Goal: Task Accomplishment & Management: Use online tool/utility

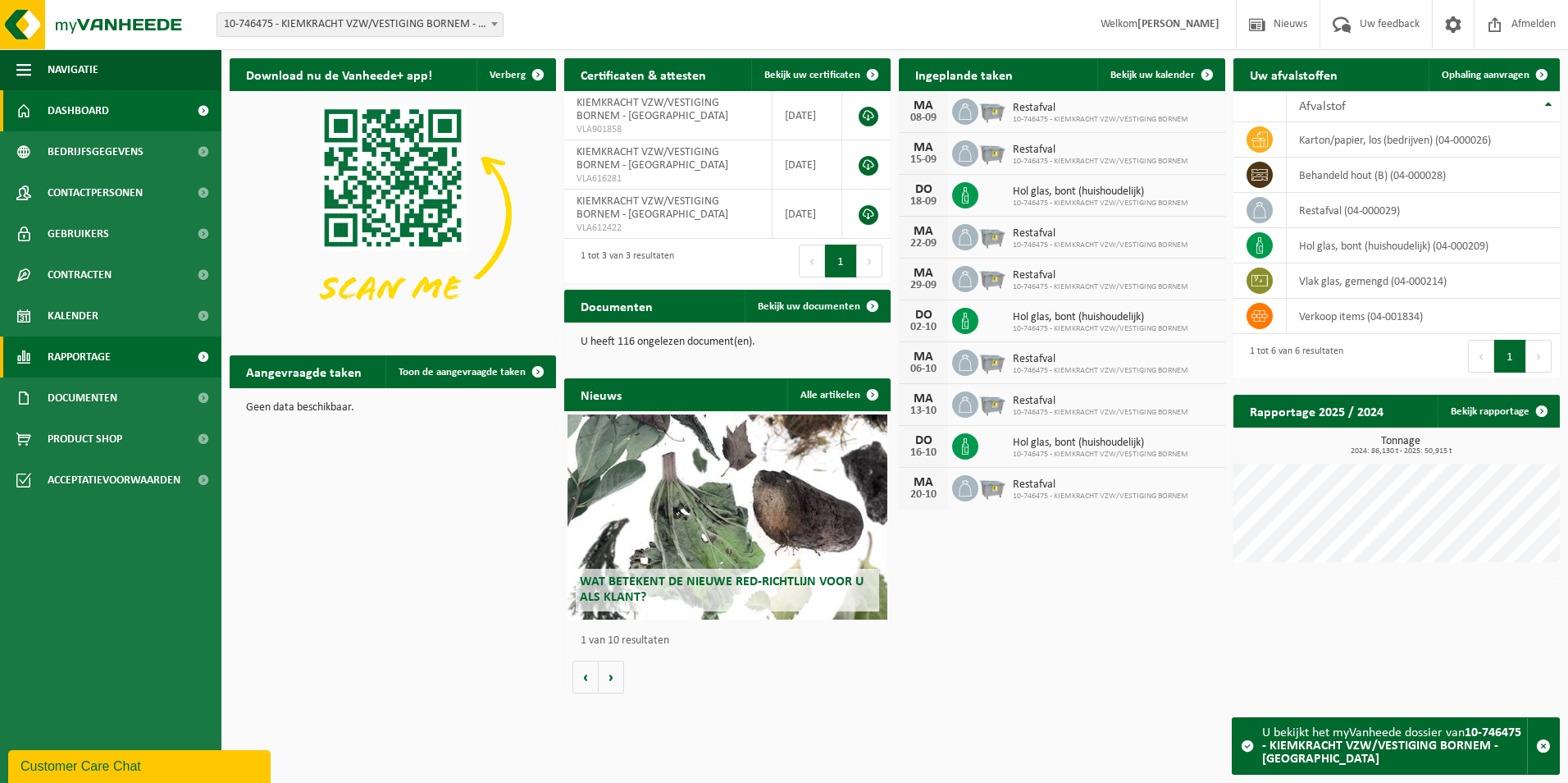
click at [50, 360] on span "Rapportage" at bounding box center [79, 357] width 63 height 41
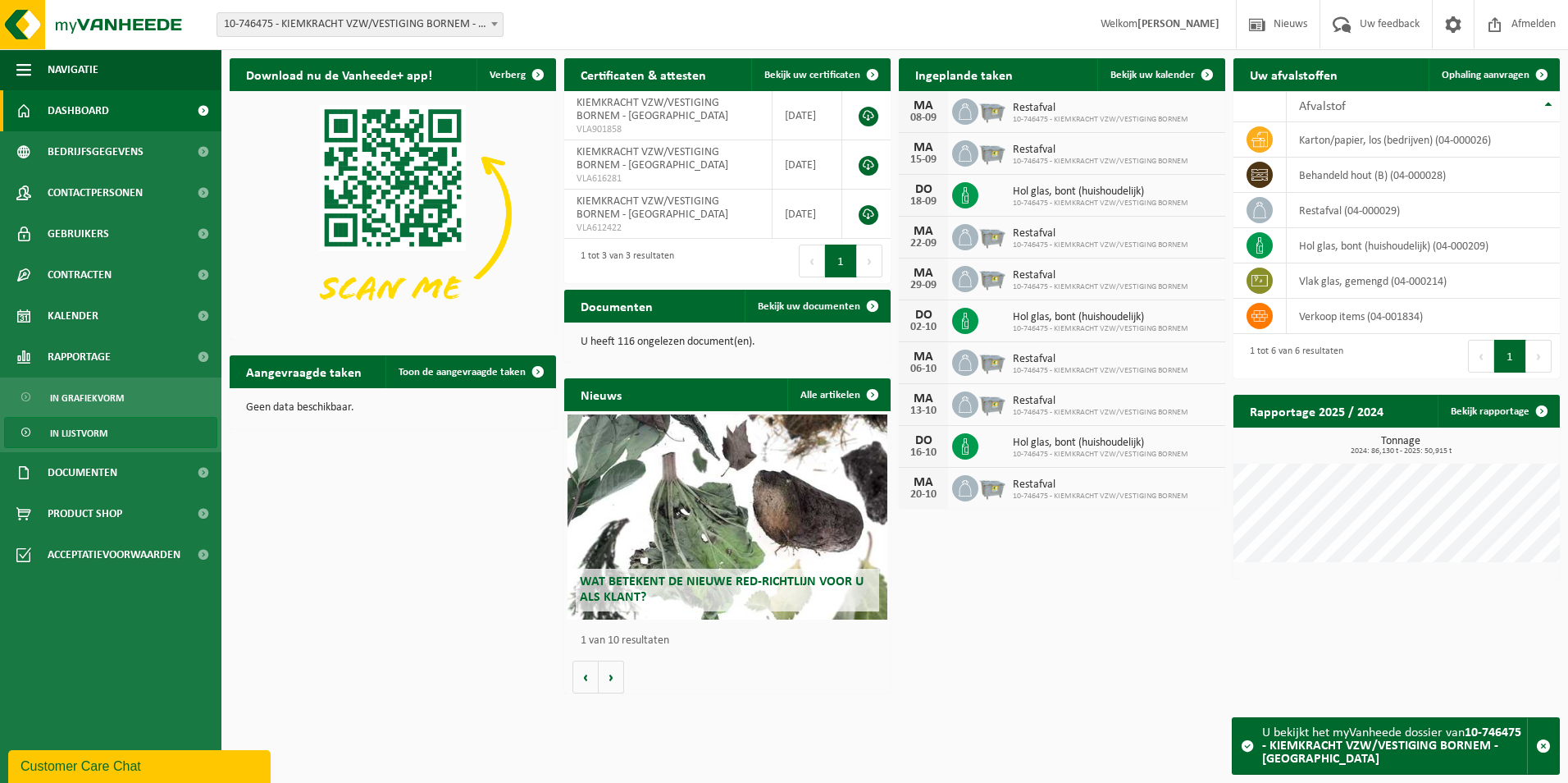
click at [72, 442] on span "In lijstvorm" at bounding box center [79, 433] width 58 height 31
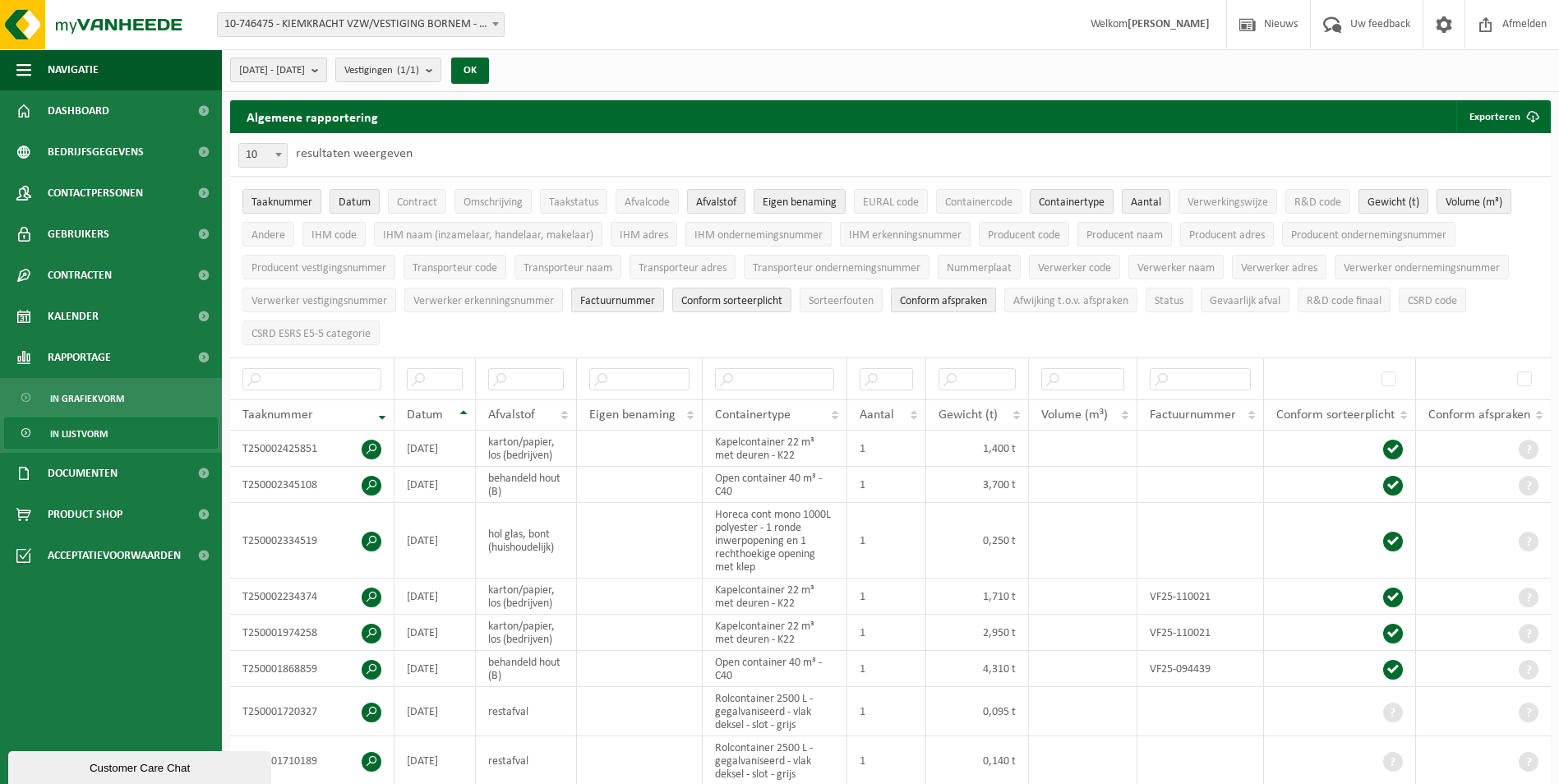
click at [327, 74] on b "submit" at bounding box center [318, 70] width 14 height 23
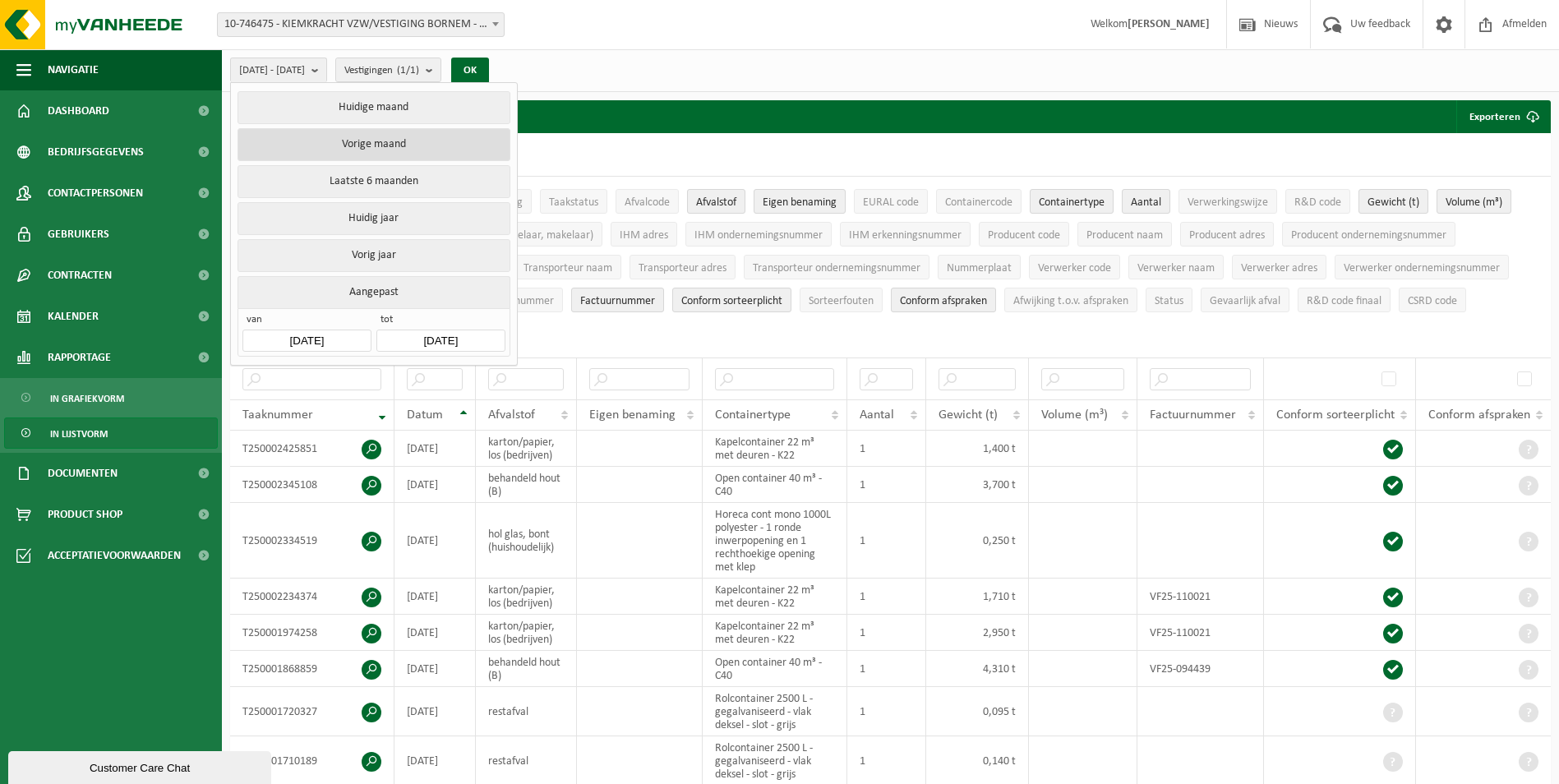
click at [359, 144] on button "Vorige maand" at bounding box center [373, 144] width 272 height 33
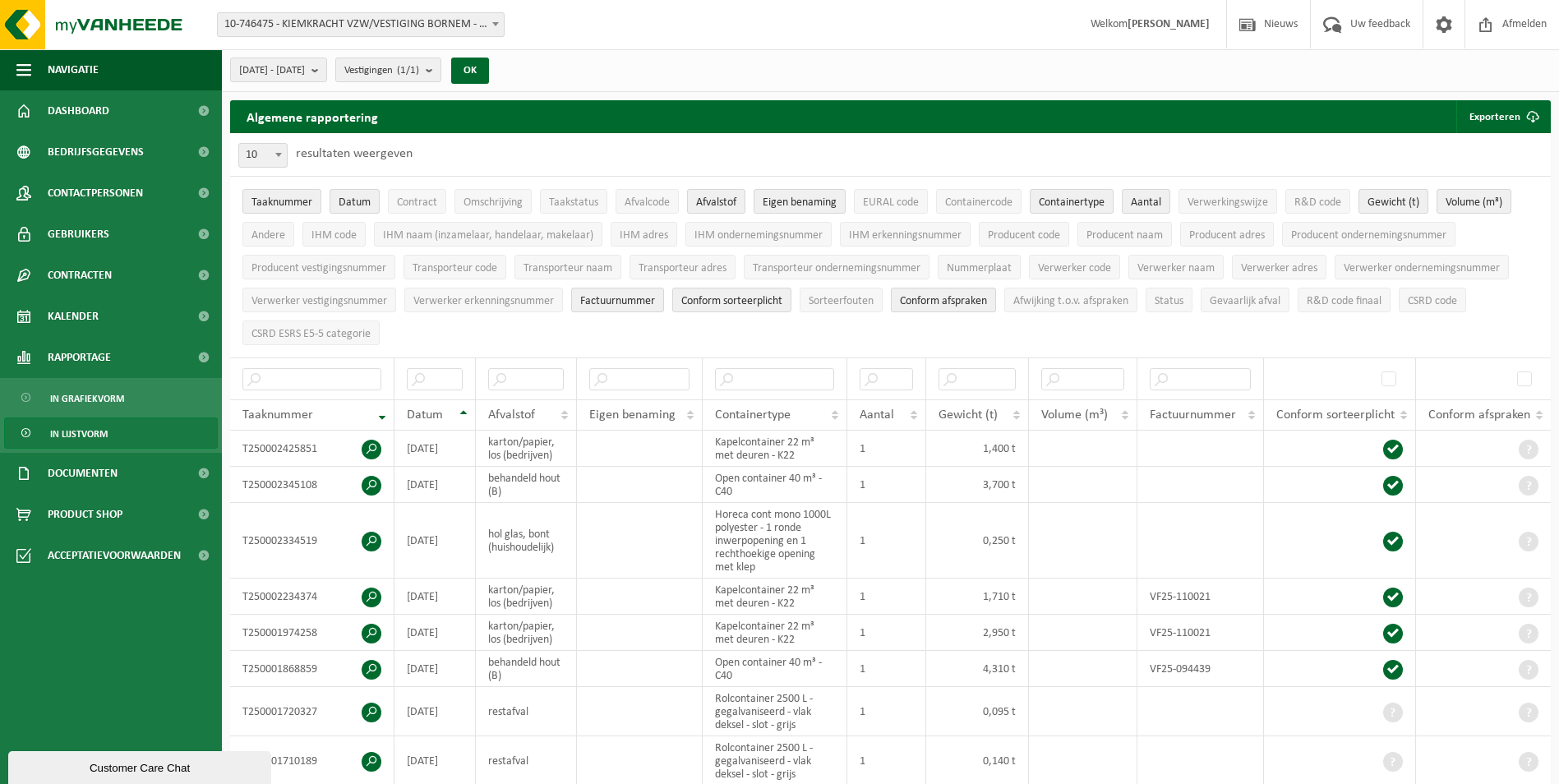
click at [496, 20] on span at bounding box center [495, 24] width 16 height 21
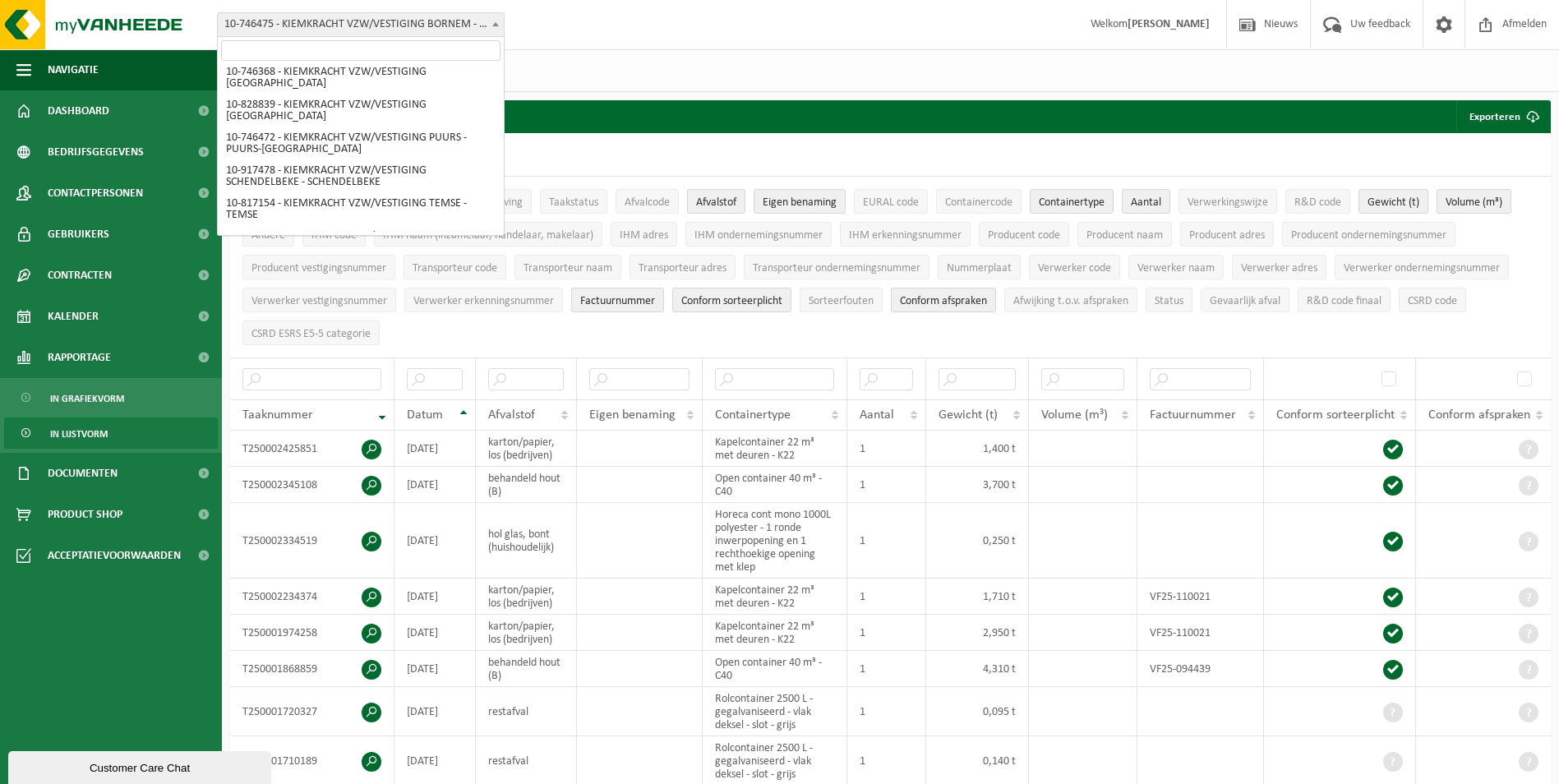
scroll to position [82, 0]
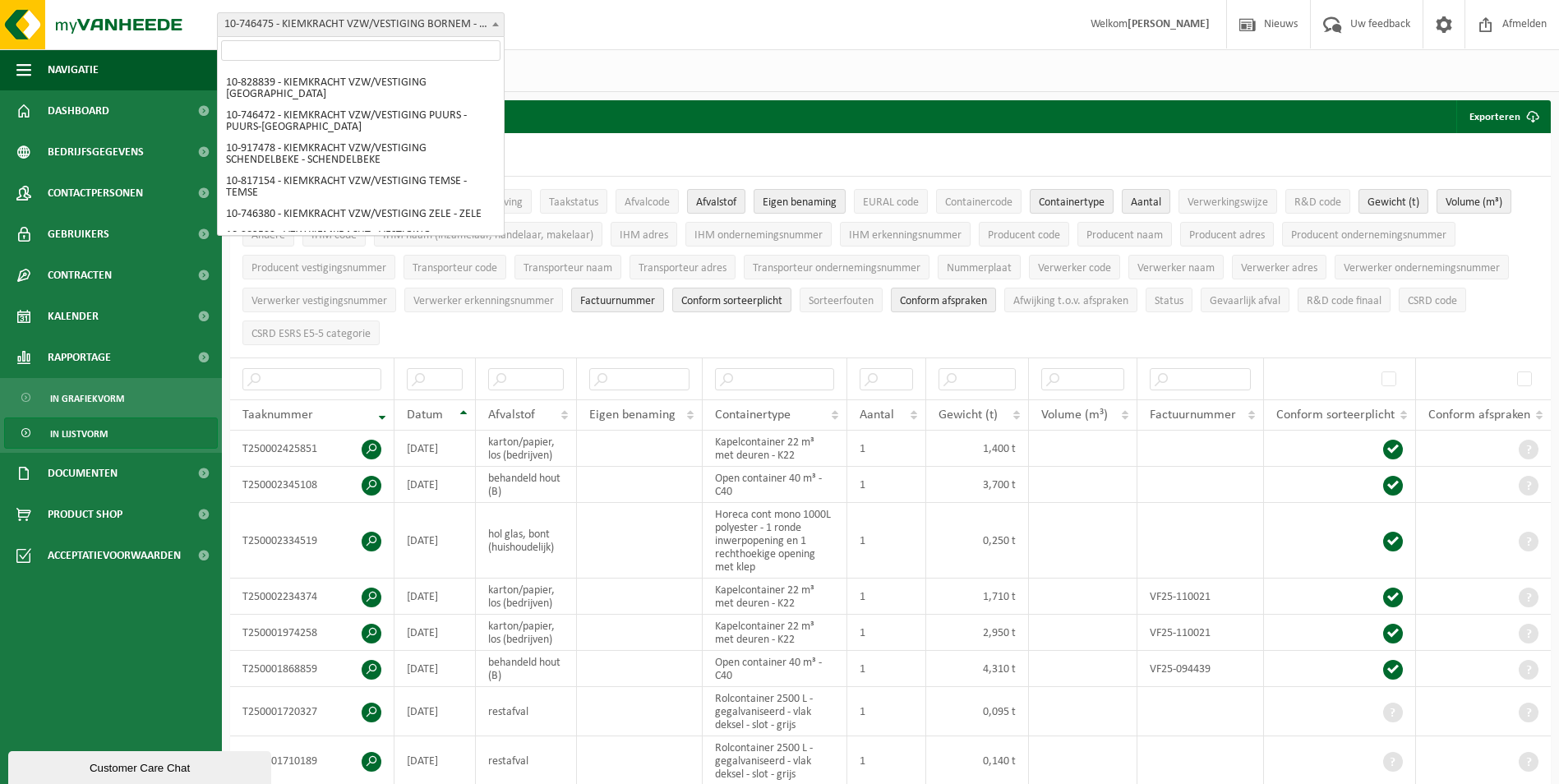
click at [400, 54] on input "search" at bounding box center [360, 50] width 279 height 20
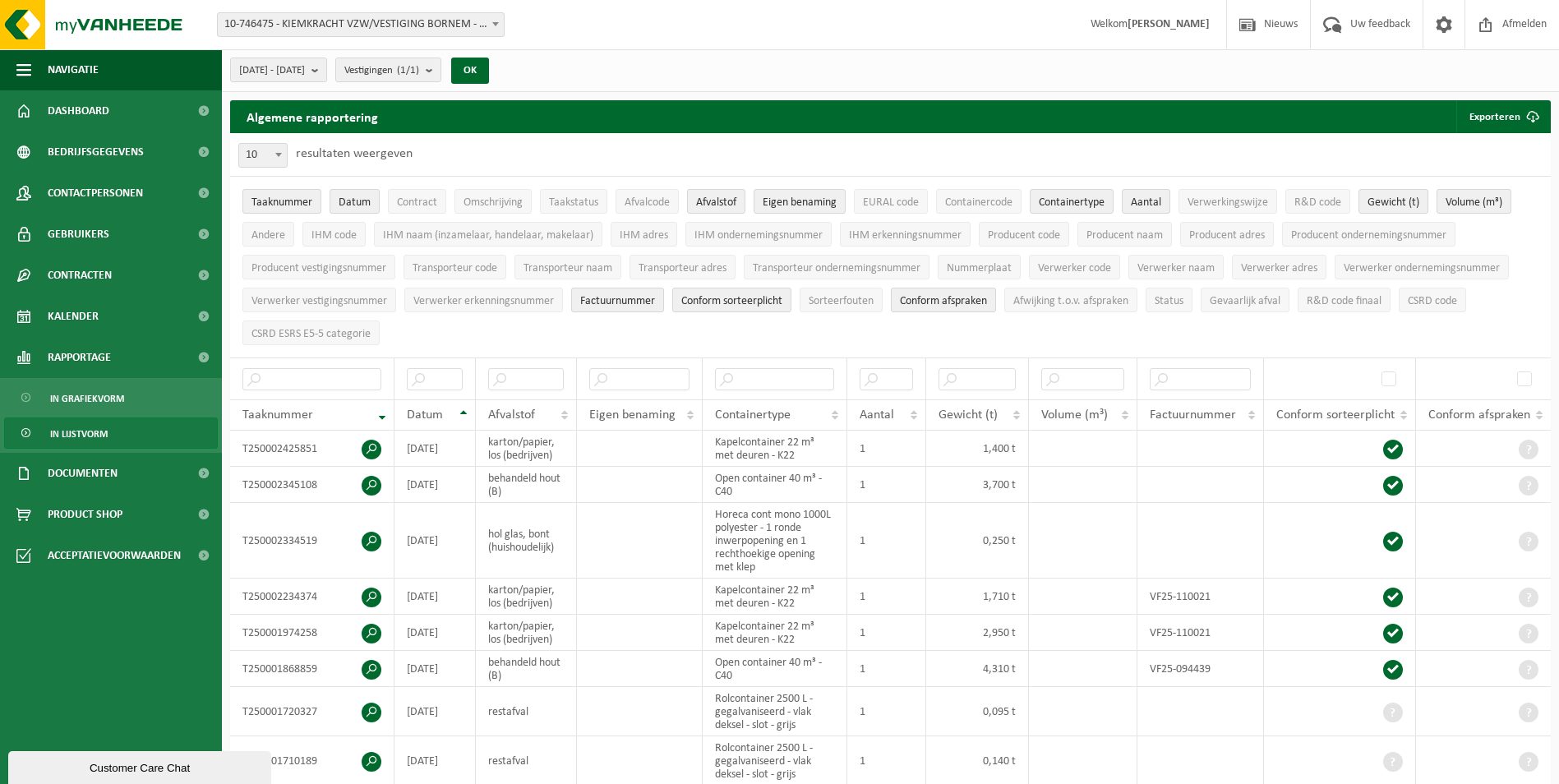
click at [665, 40] on div "Vestiging: 10-746364 - VZW KIEMKRACHT - HAMME 10-746475 - KIEMKRACHT VZW/VESTIG…" at bounding box center [780, 25] width 1559 height 50
click at [269, 203] on span "Taaknummer" at bounding box center [281, 202] width 61 height 13
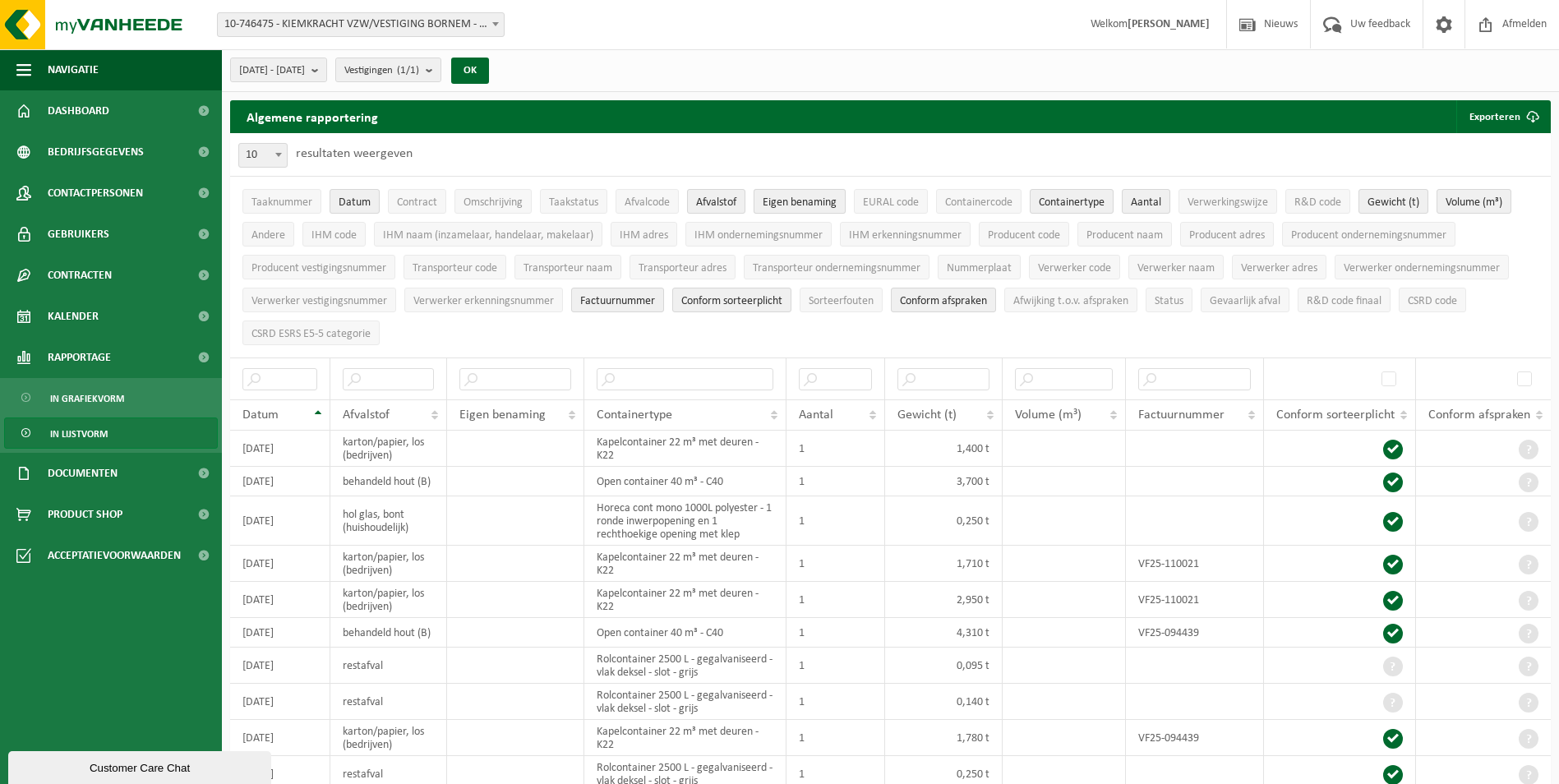
click at [796, 202] on span "Eigen benaming" at bounding box center [800, 202] width 74 height 13
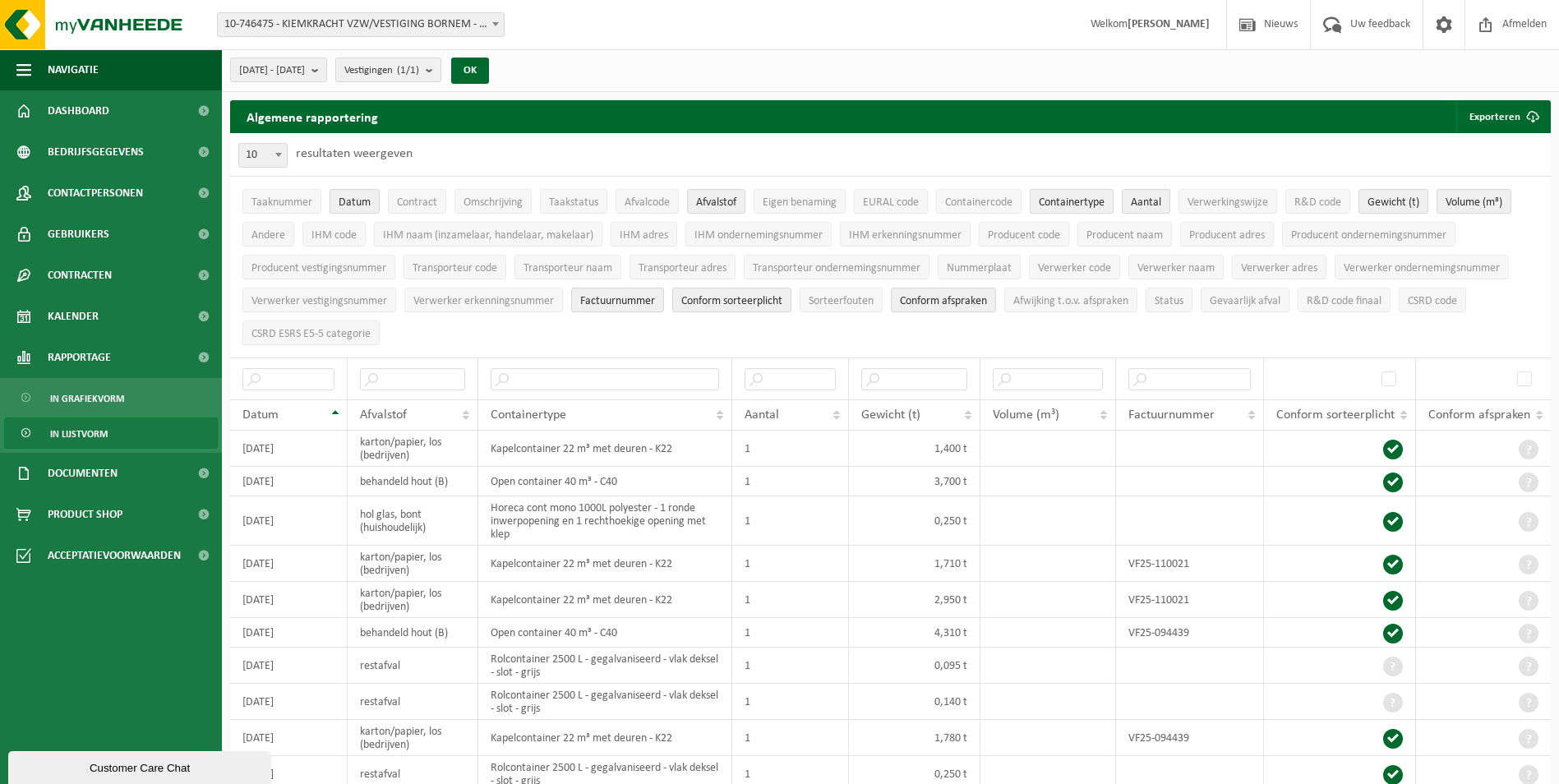
click at [1080, 199] on span "Containertype" at bounding box center [1071, 202] width 66 height 13
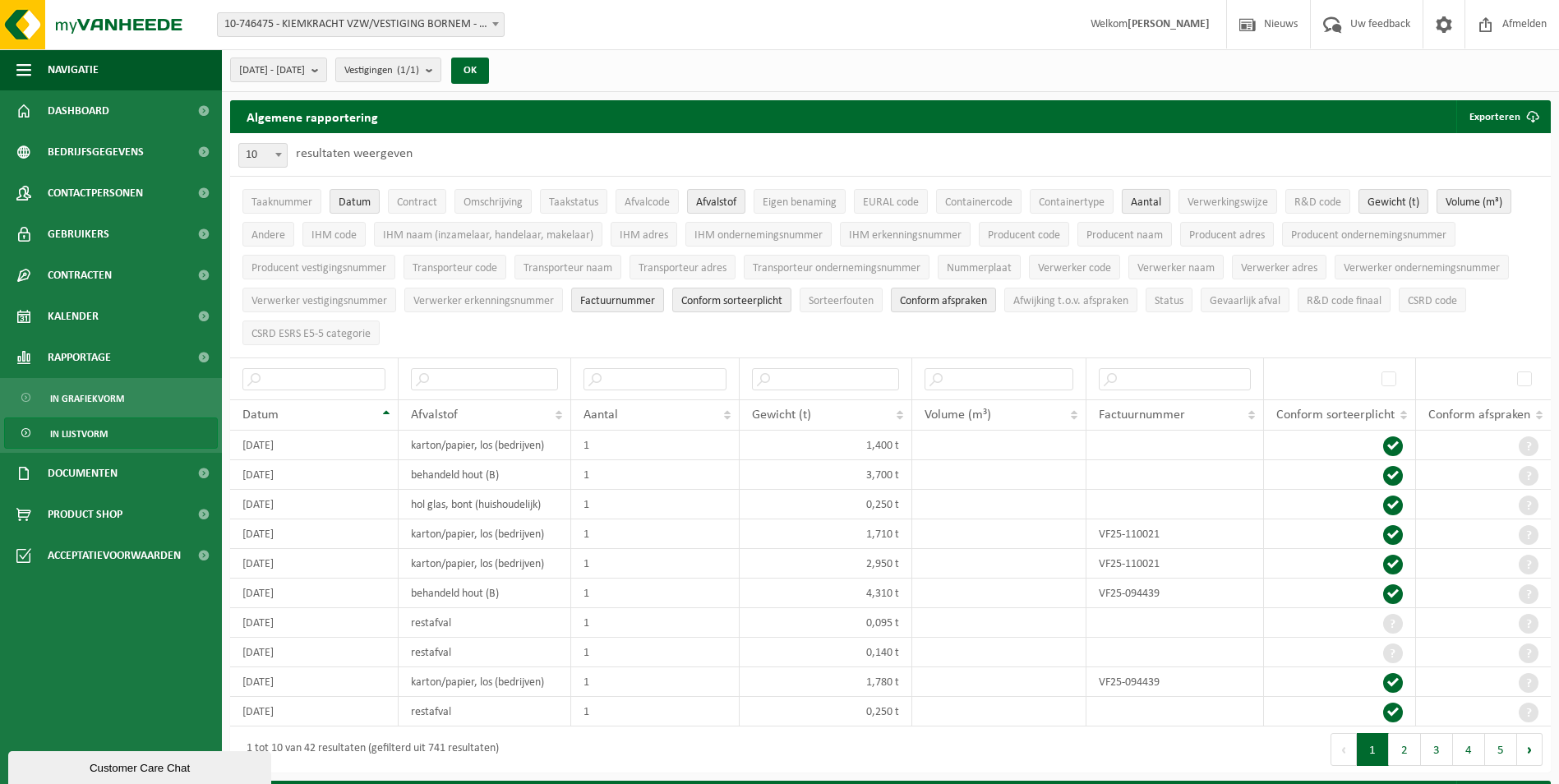
click at [1143, 203] on span "Aantal" at bounding box center [1147, 202] width 31 height 13
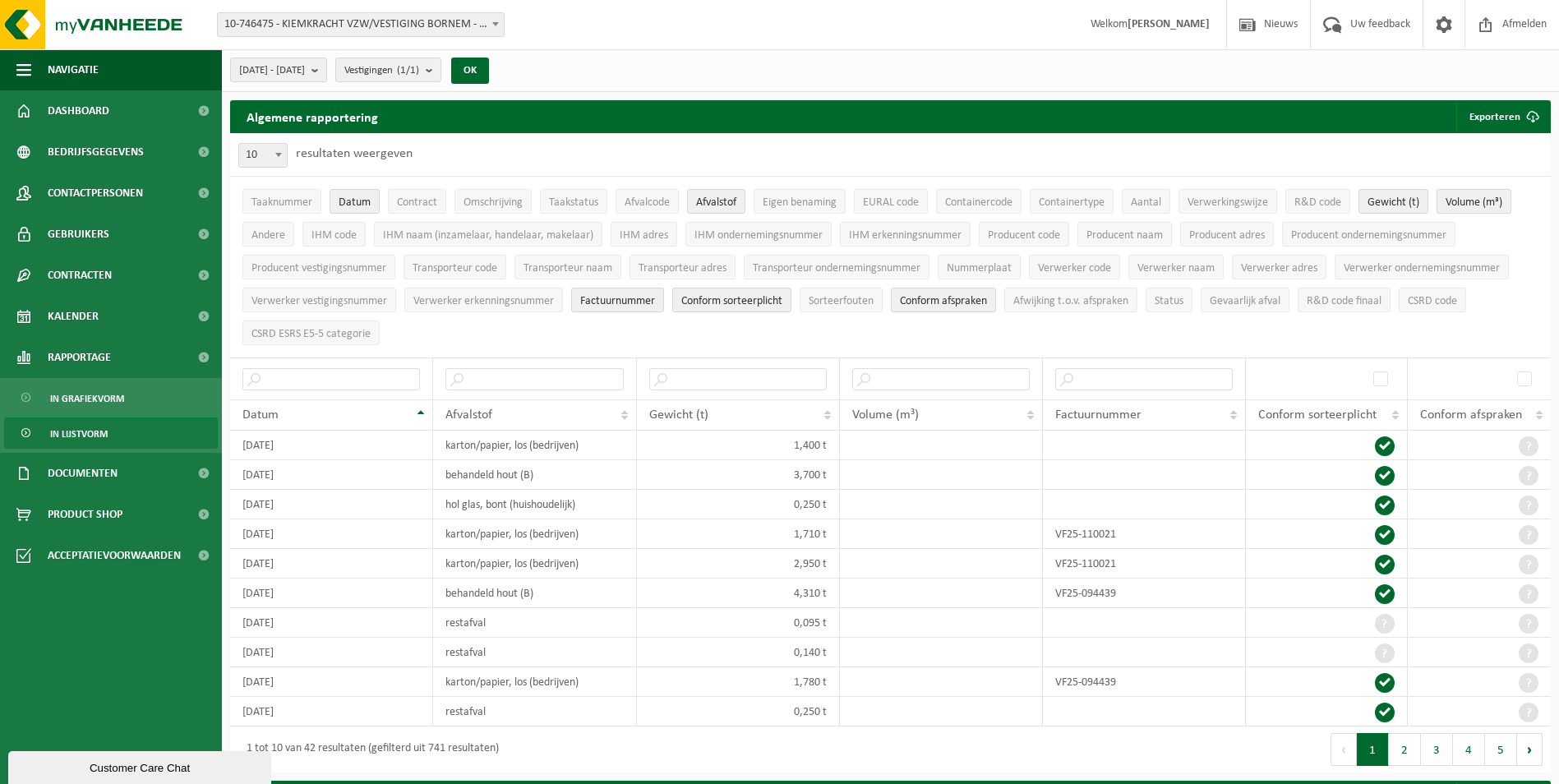
click at [1510, 208] on button "Volume (m³)" at bounding box center [1474, 201] width 75 height 25
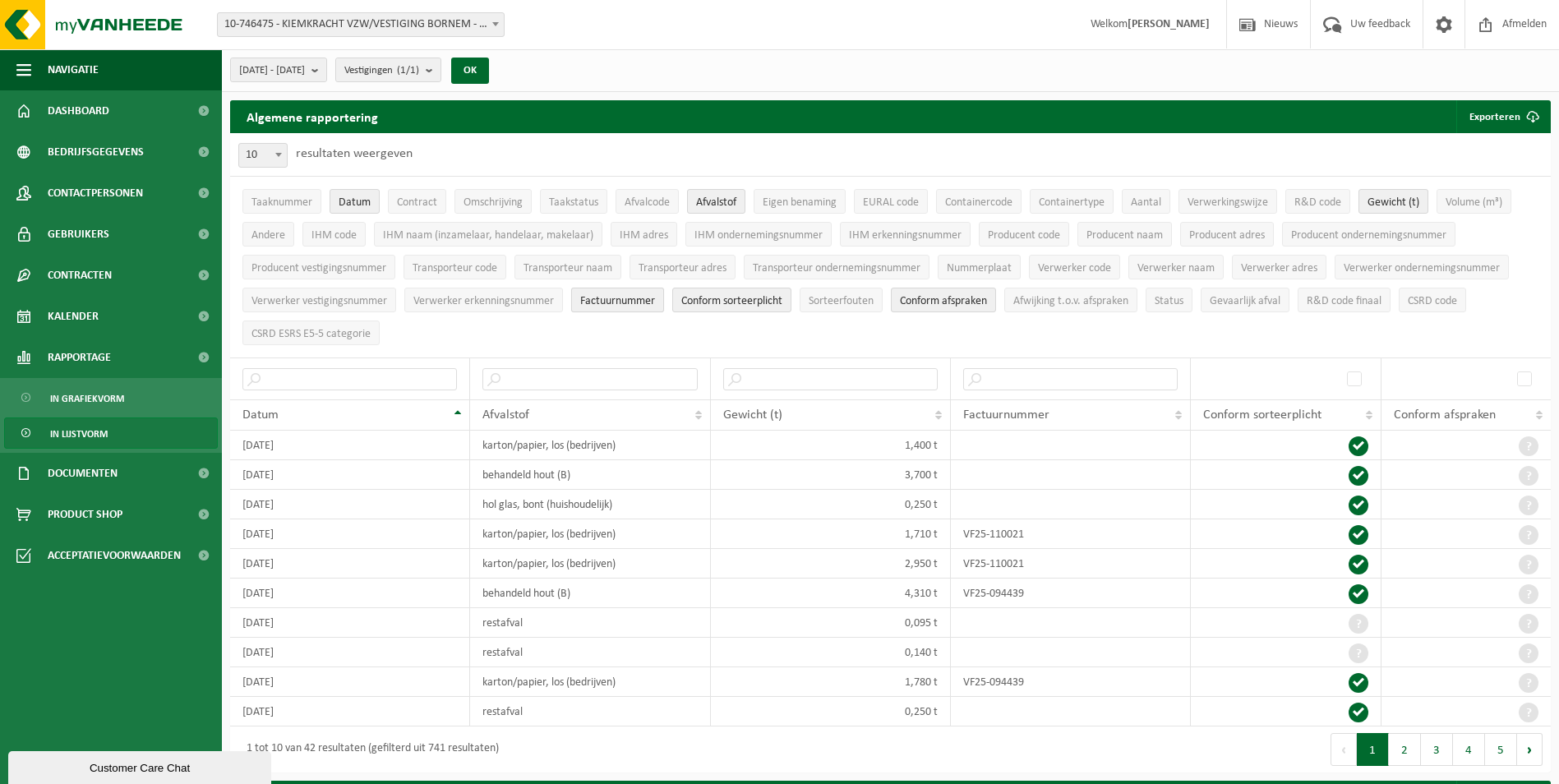
click at [644, 301] on span "Factuurnummer" at bounding box center [618, 301] width 75 height 13
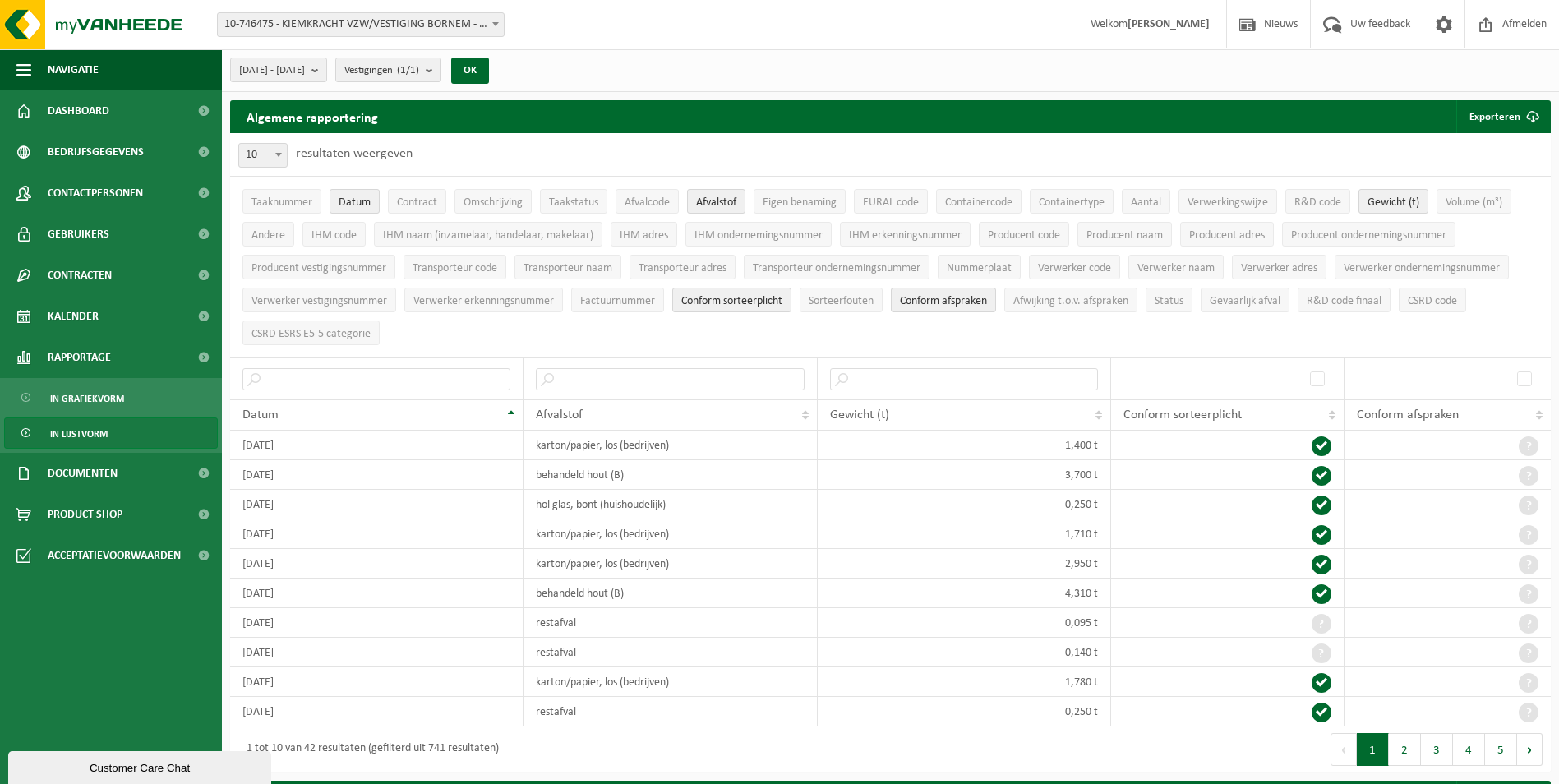
click at [724, 310] on li "Conform sorteerplicht" at bounding box center [731, 300] width 127 height 33
click at [730, 303] on span "Conform sorteerplicht" at bounding box center [731, 301] width 101 height 13
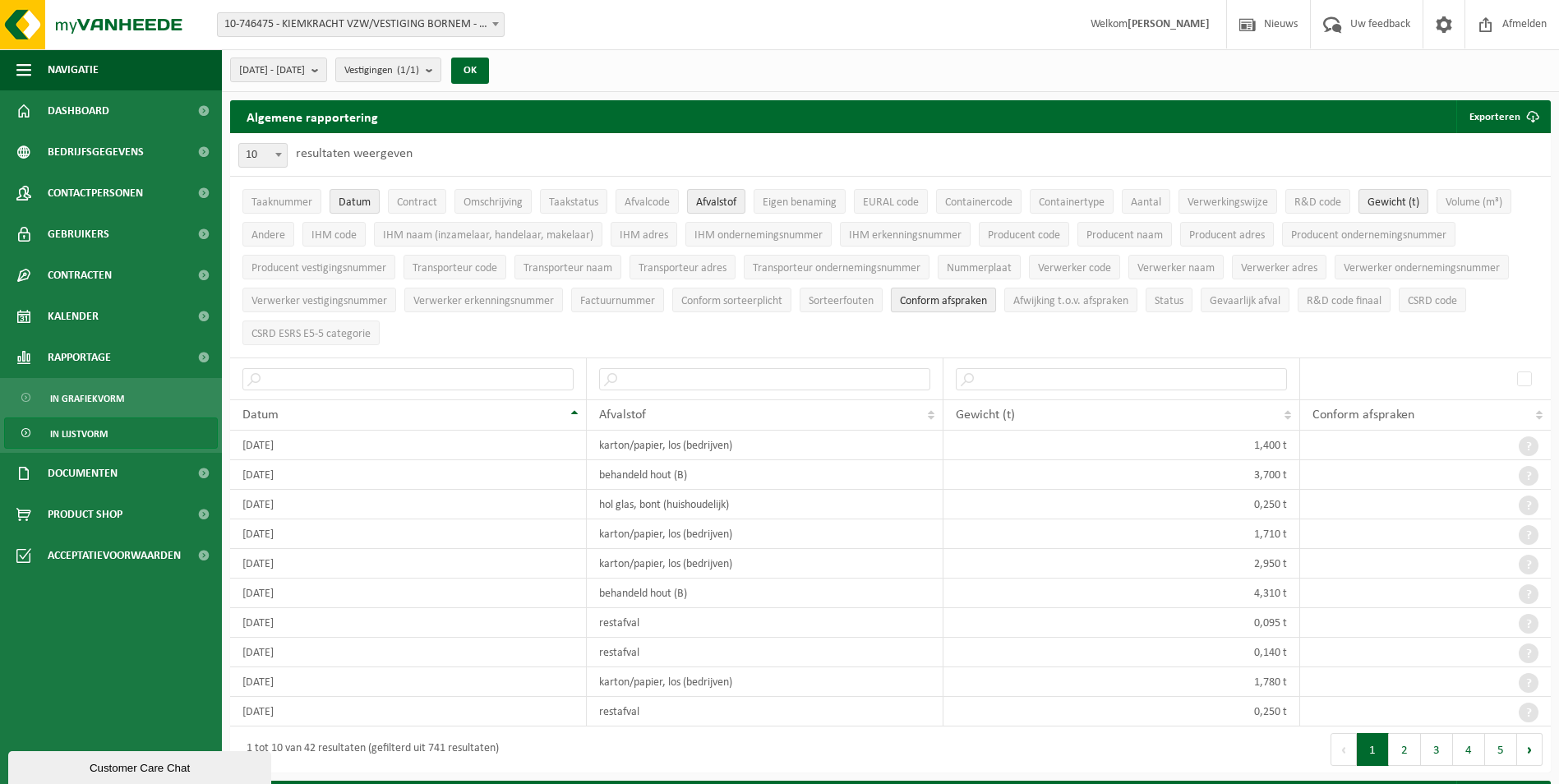
click at [930, 301] on span "Conform afspraken" at bounding box center [943, 301] width 87 height 13
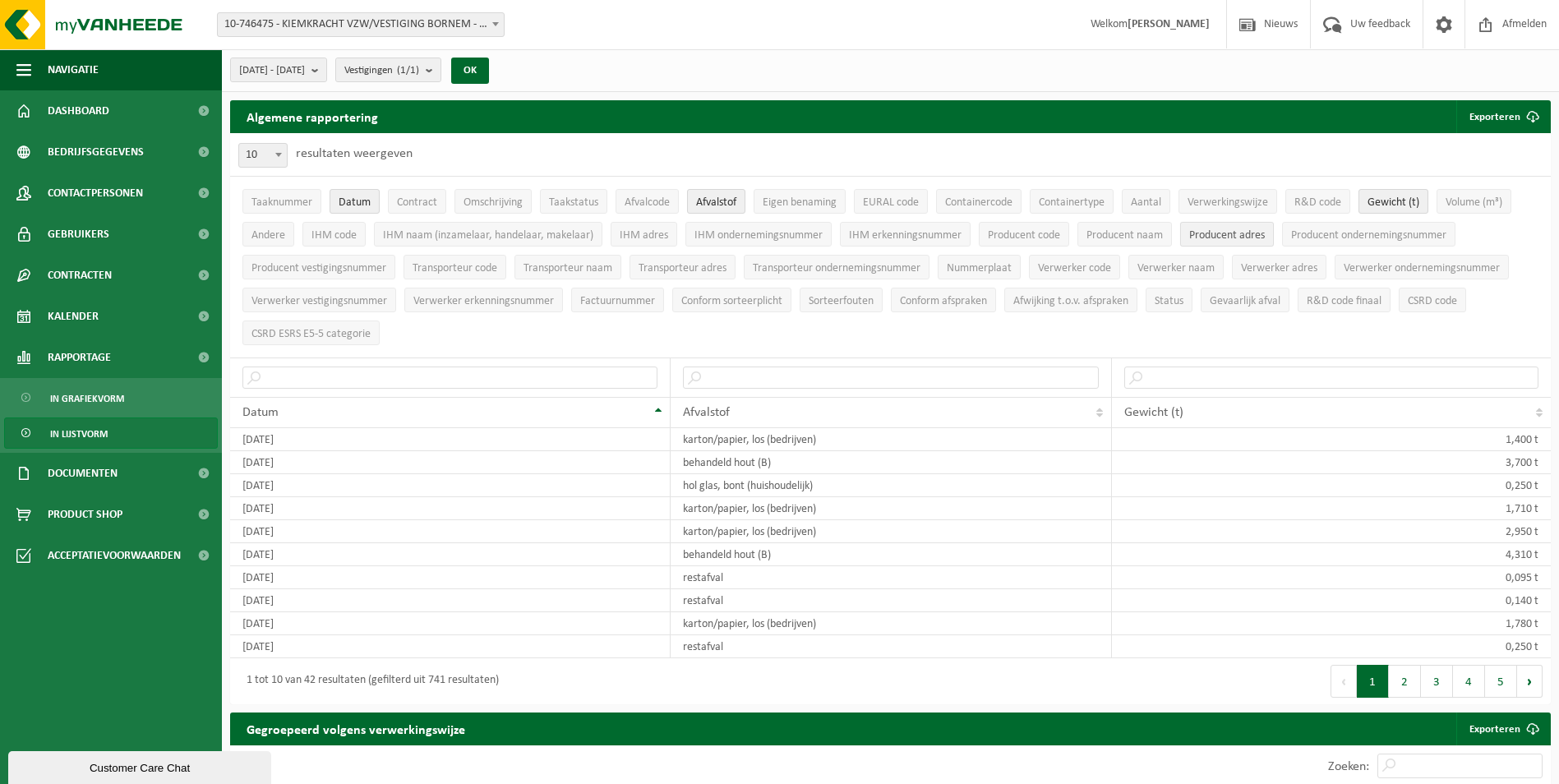
click at [1214, 234] on span "Producent adres" at bounding box center [1227, 235] width 75 height 13
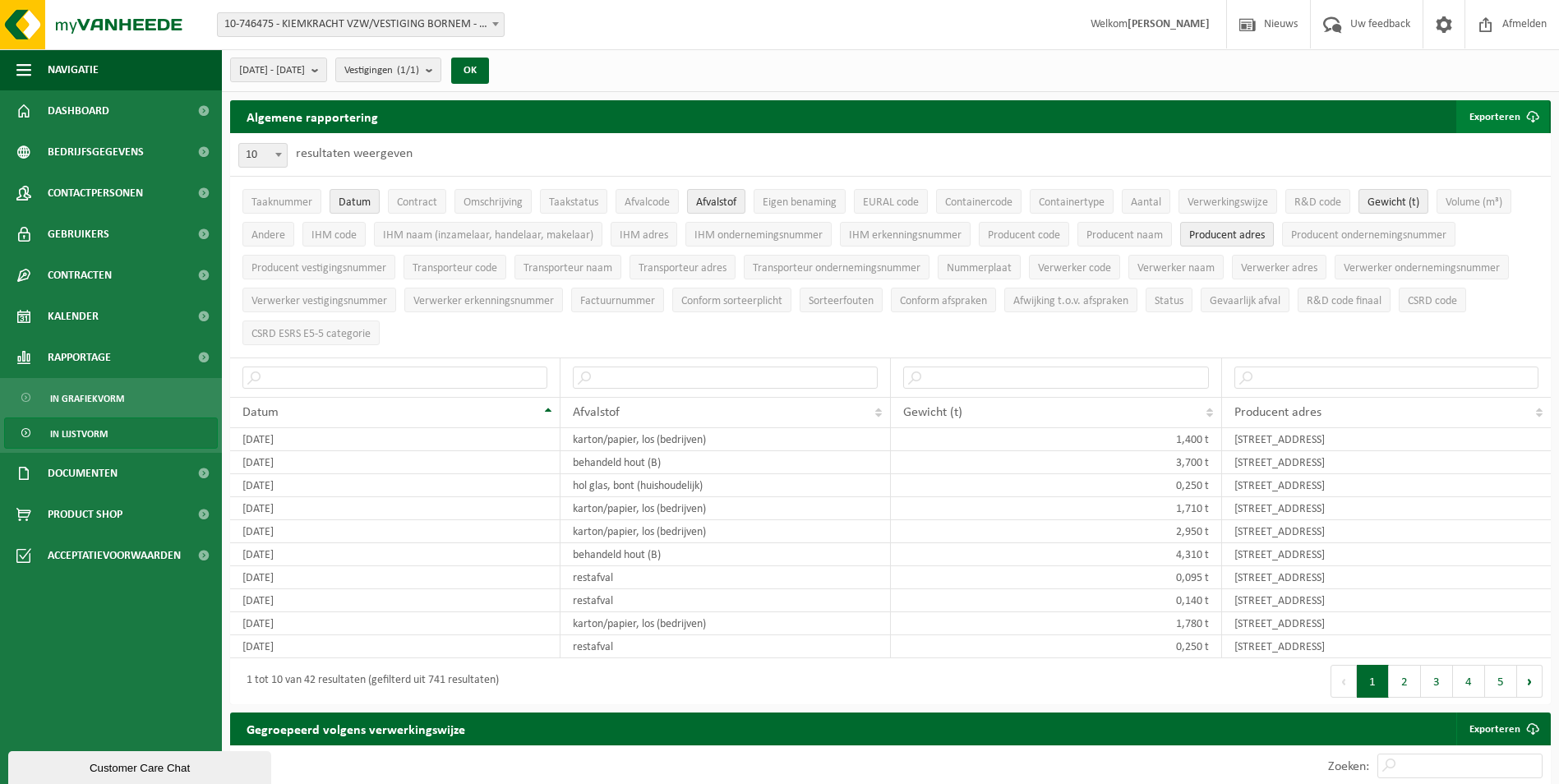
click at [1516, 118] on button "Exporteren" at bounding box center [1502, 117] width 92 height 33
click at [1490, 147] on link "Enkel mijn selectie" at bounding box center [1474, 149] width 148 height 33
click at [407, 20] on span "10-746475 - KIEMKRACHT VZW/VESTIGING BORNEM - [GEOGRAPHIC_DATA]" at bounding box center [360, 25] width 286 height 23
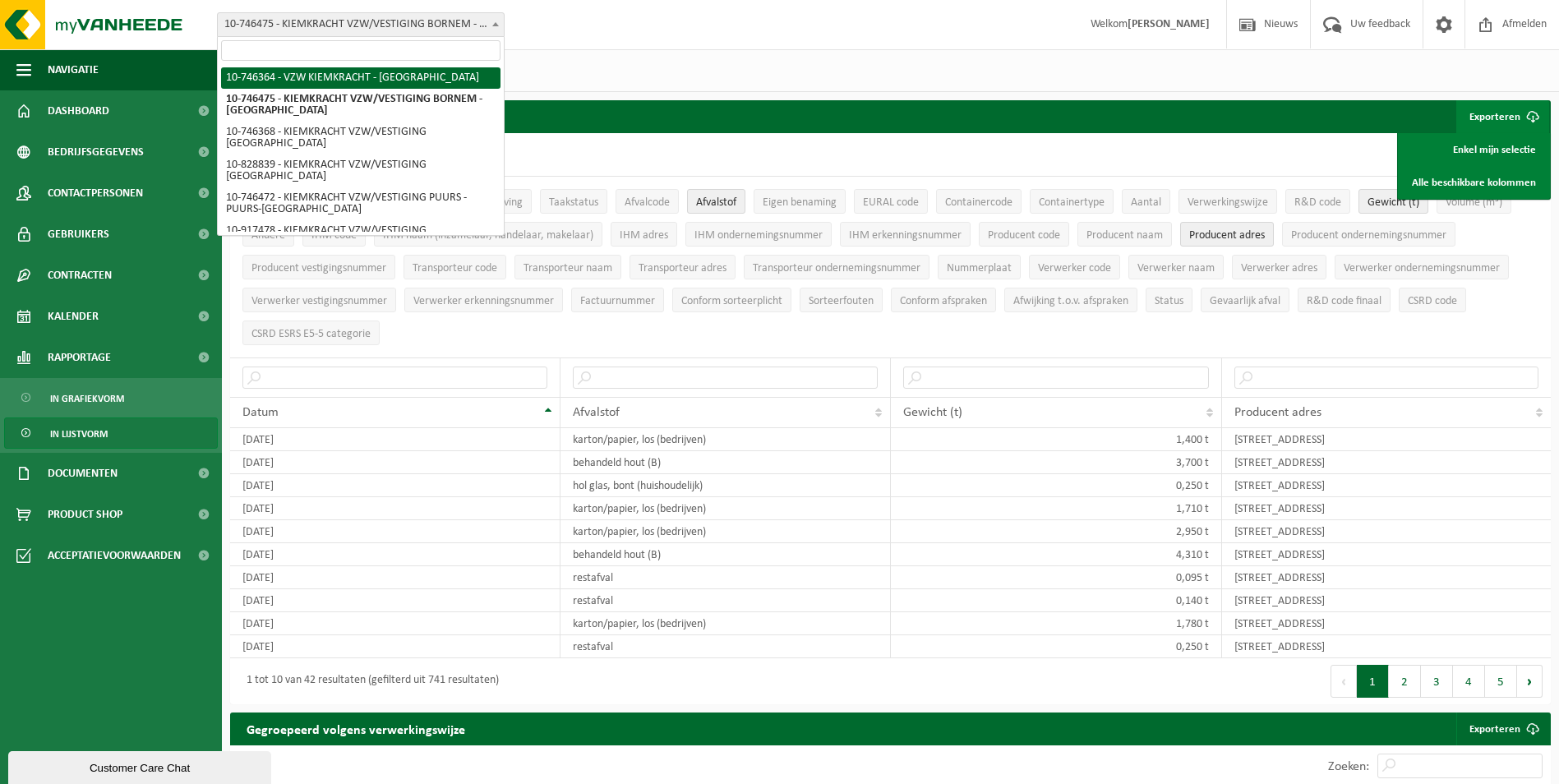
select select "5833"
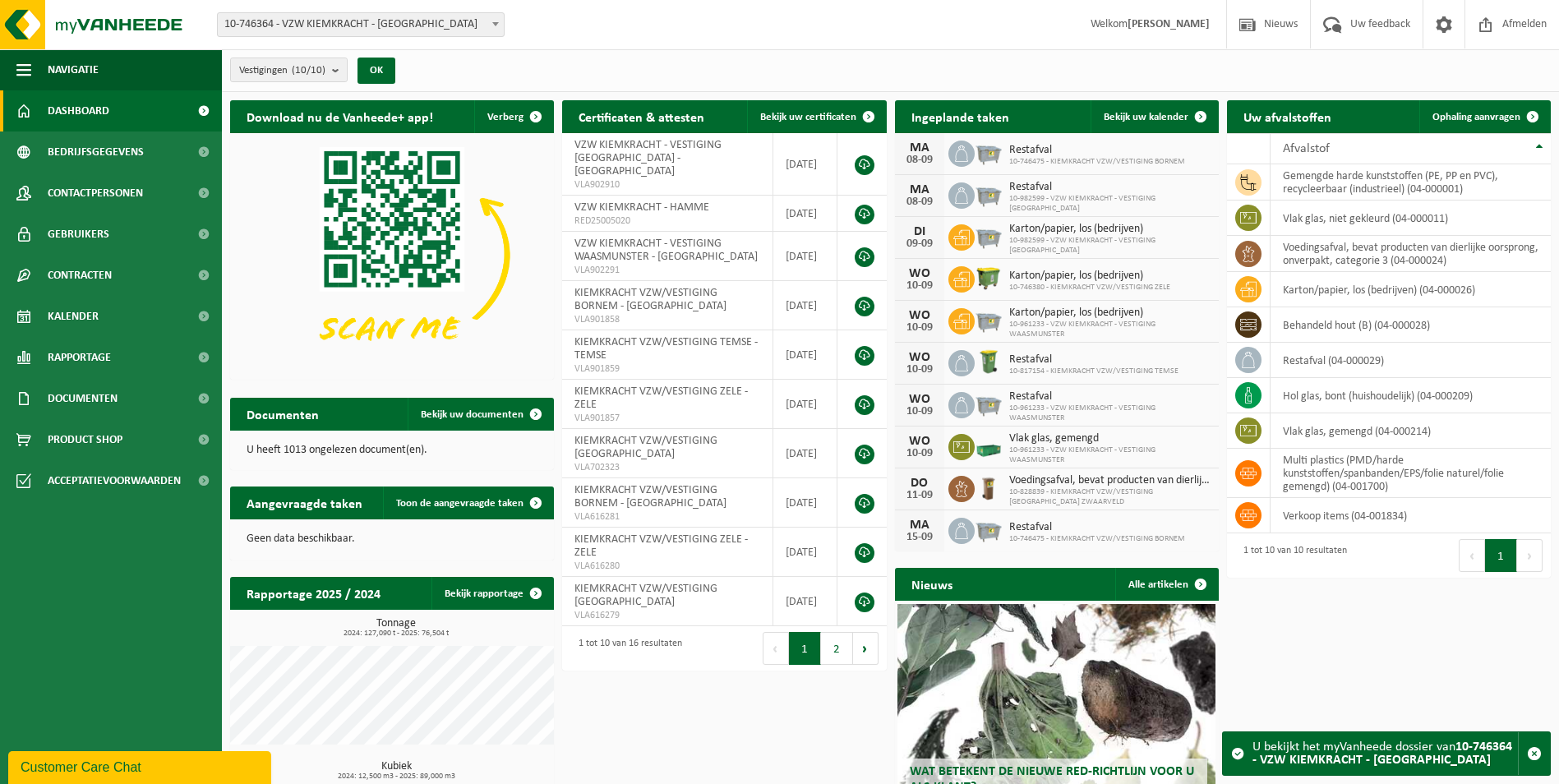
click at [446, 21] on span "10-746364 - VZW KIEMKRACHT - [GEOGRAPHIC_DATA]" at bounding box center [360, 25] width 286 height 23
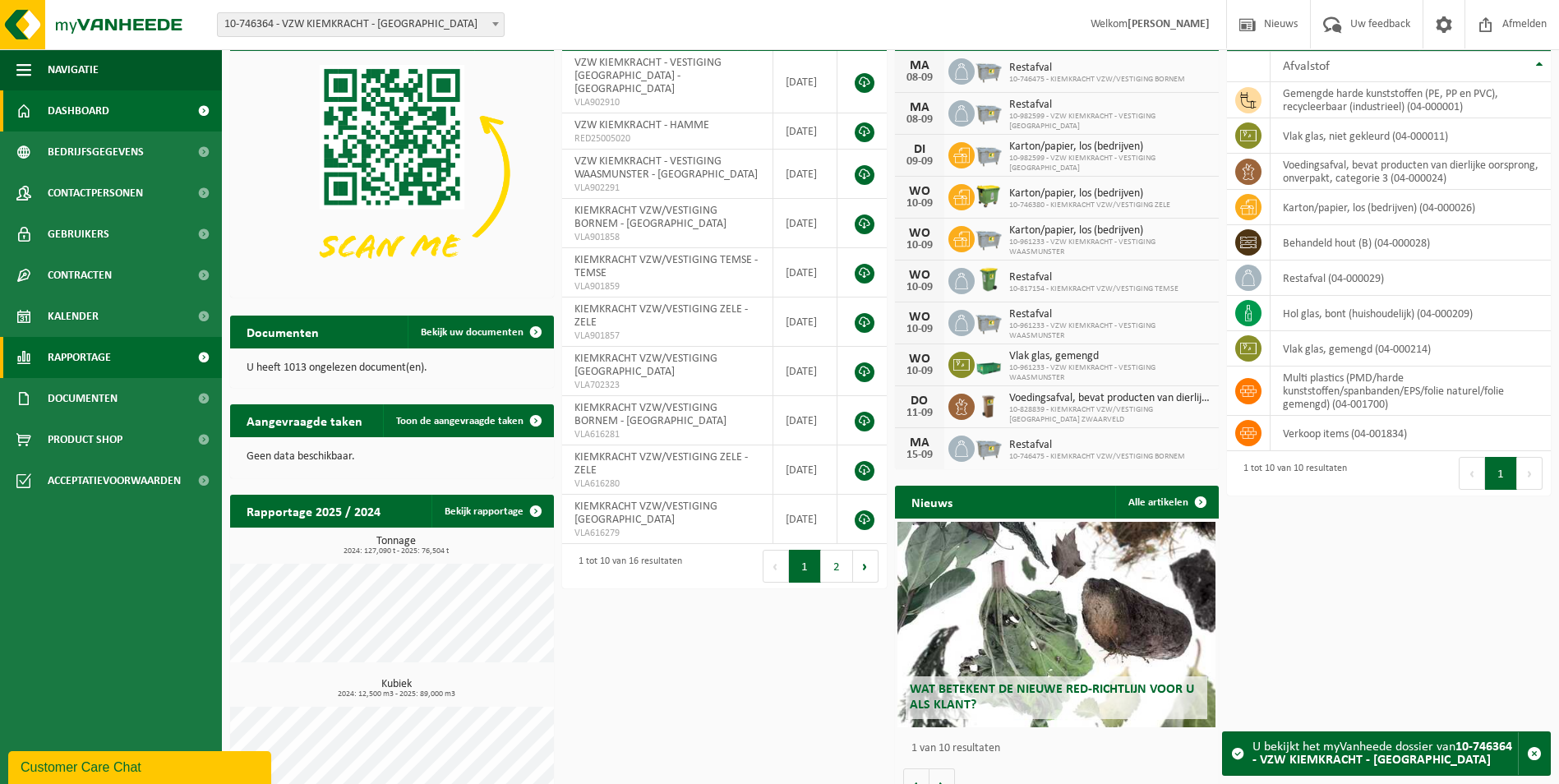
click at [94, 356] on span "Rapportage" at bounding box center [79, 357] width 64 height 41
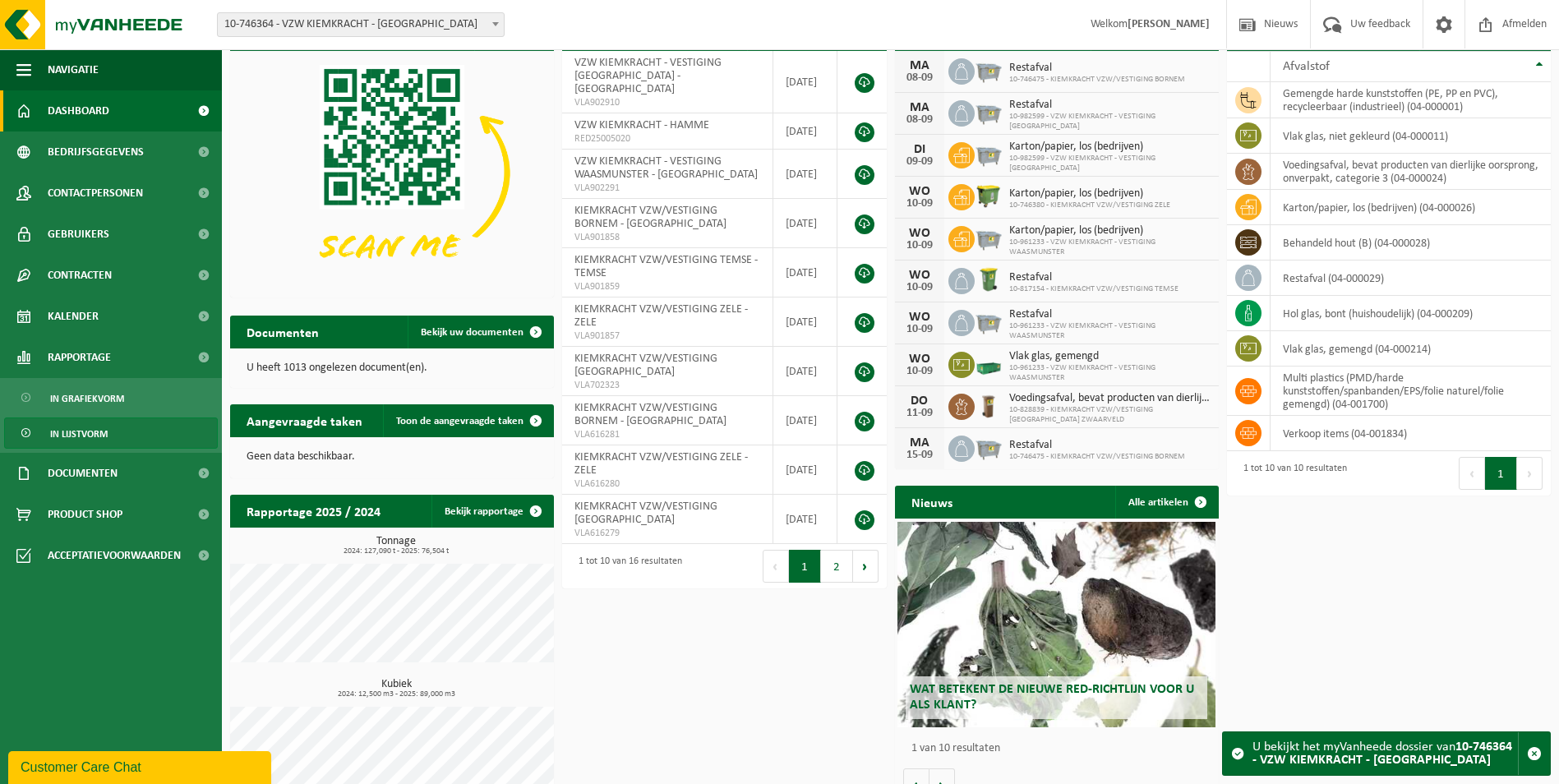
click at [93, 428] on span "In lijstvorm" at bounding box center [79, 433] width 58 height 31
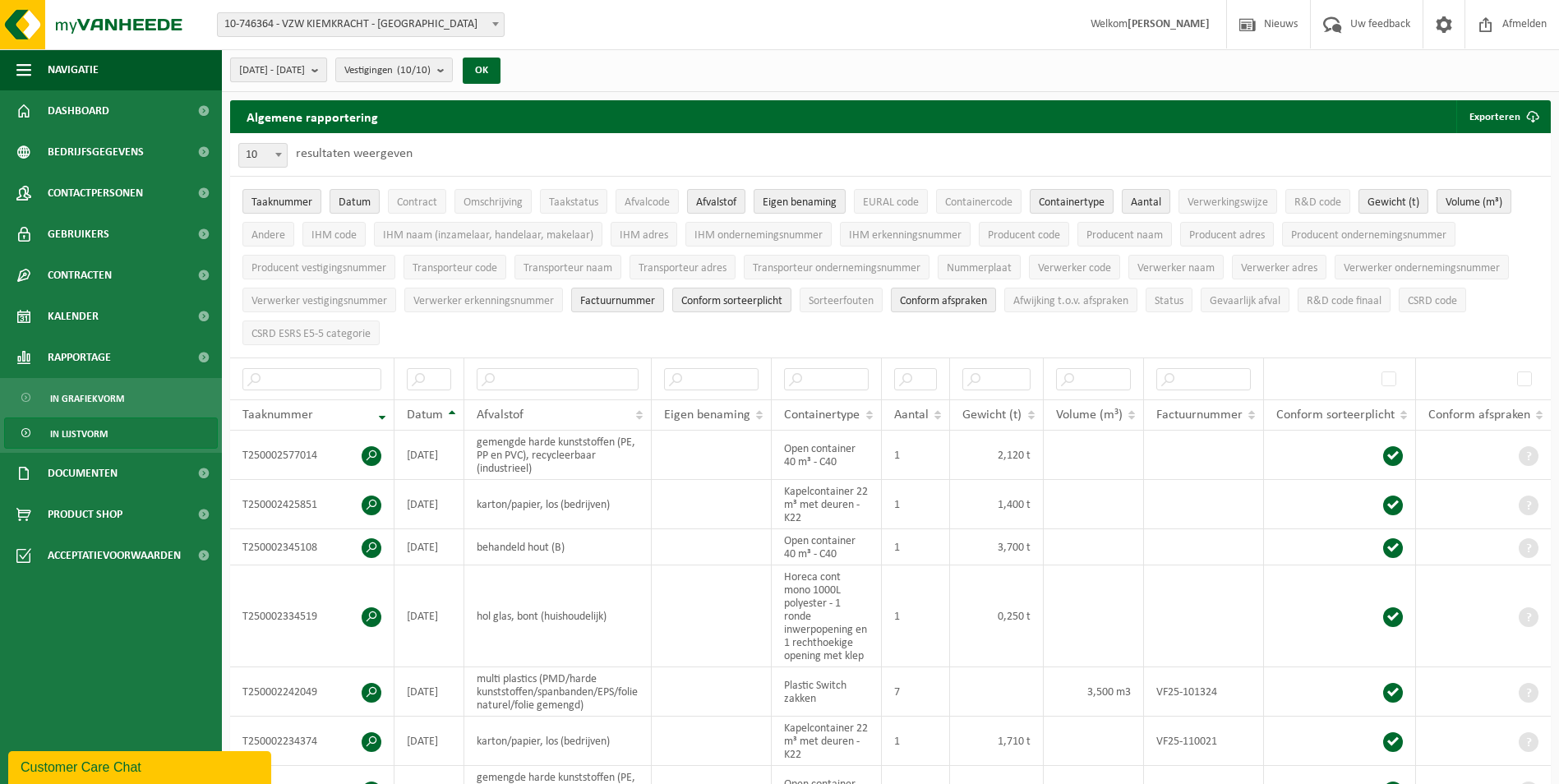
click at [327, 81] on b "submit" at bounding box center [318, 70] width 14 height 23
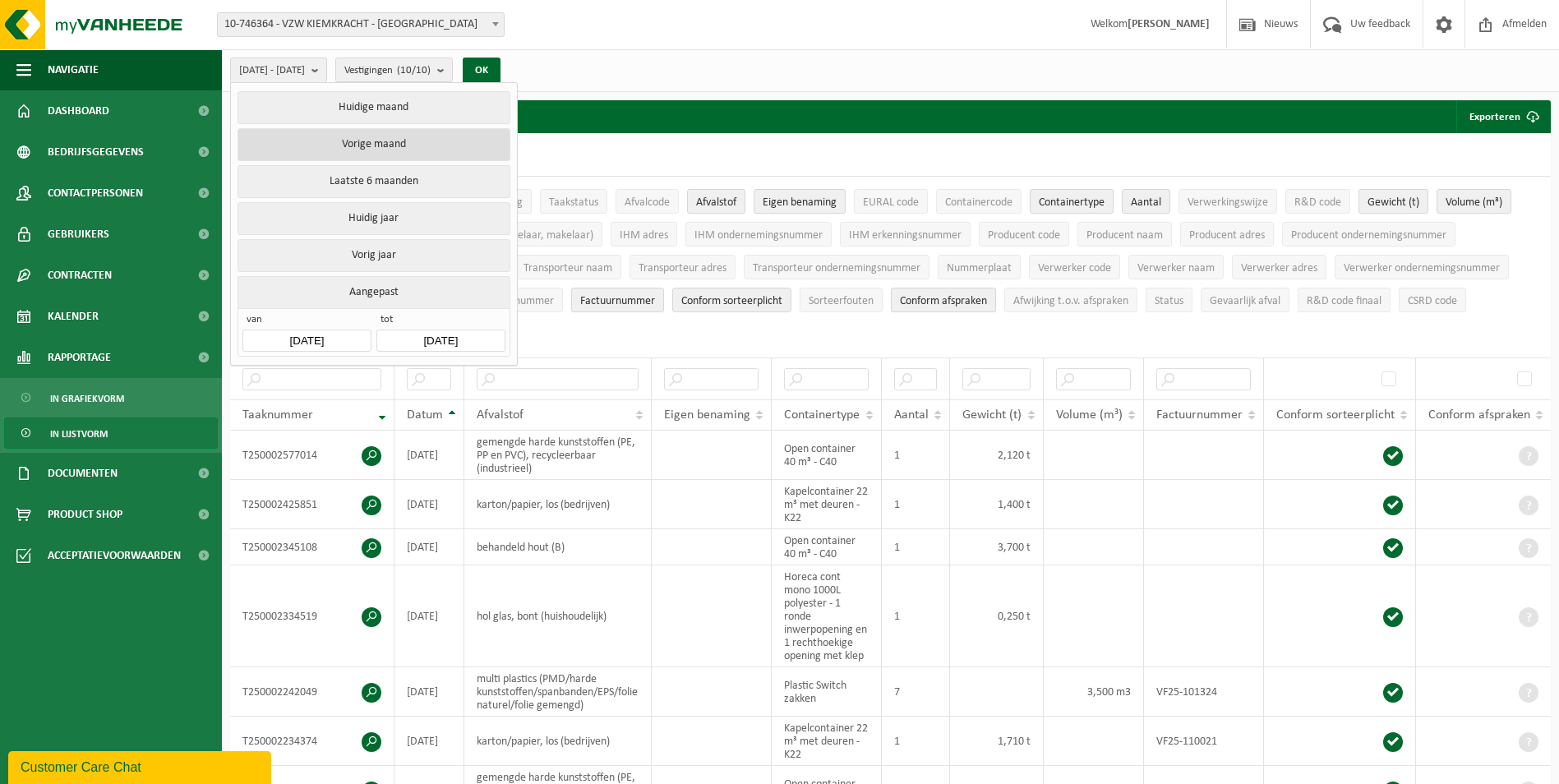
click at [377, 128] on button "Vorige maand" at bounding box center [373, 144] width 272 height 33
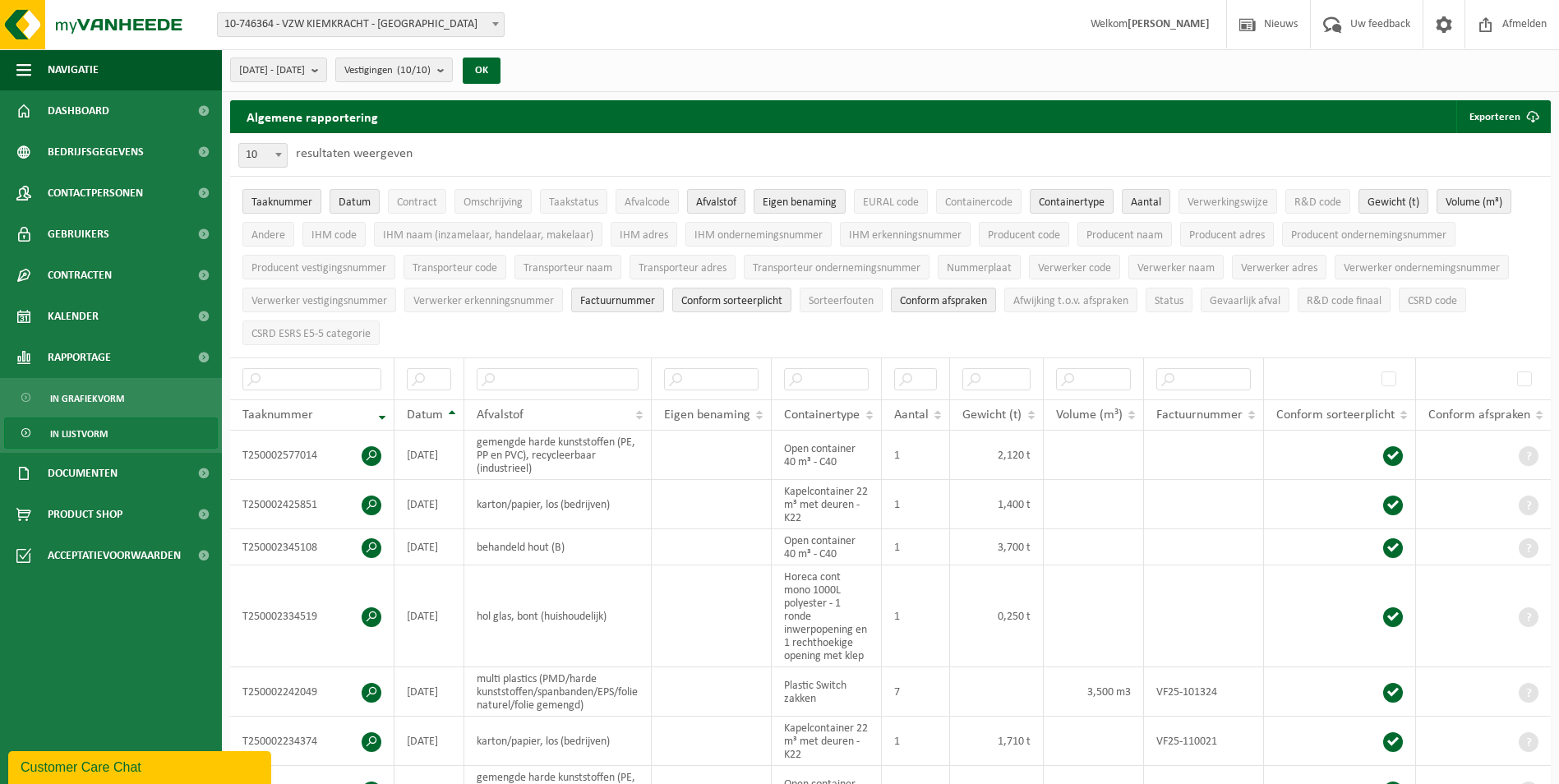
click at [278, 201] on span "Taaknummer" at bounding box center [281, 202] width 61 height 13
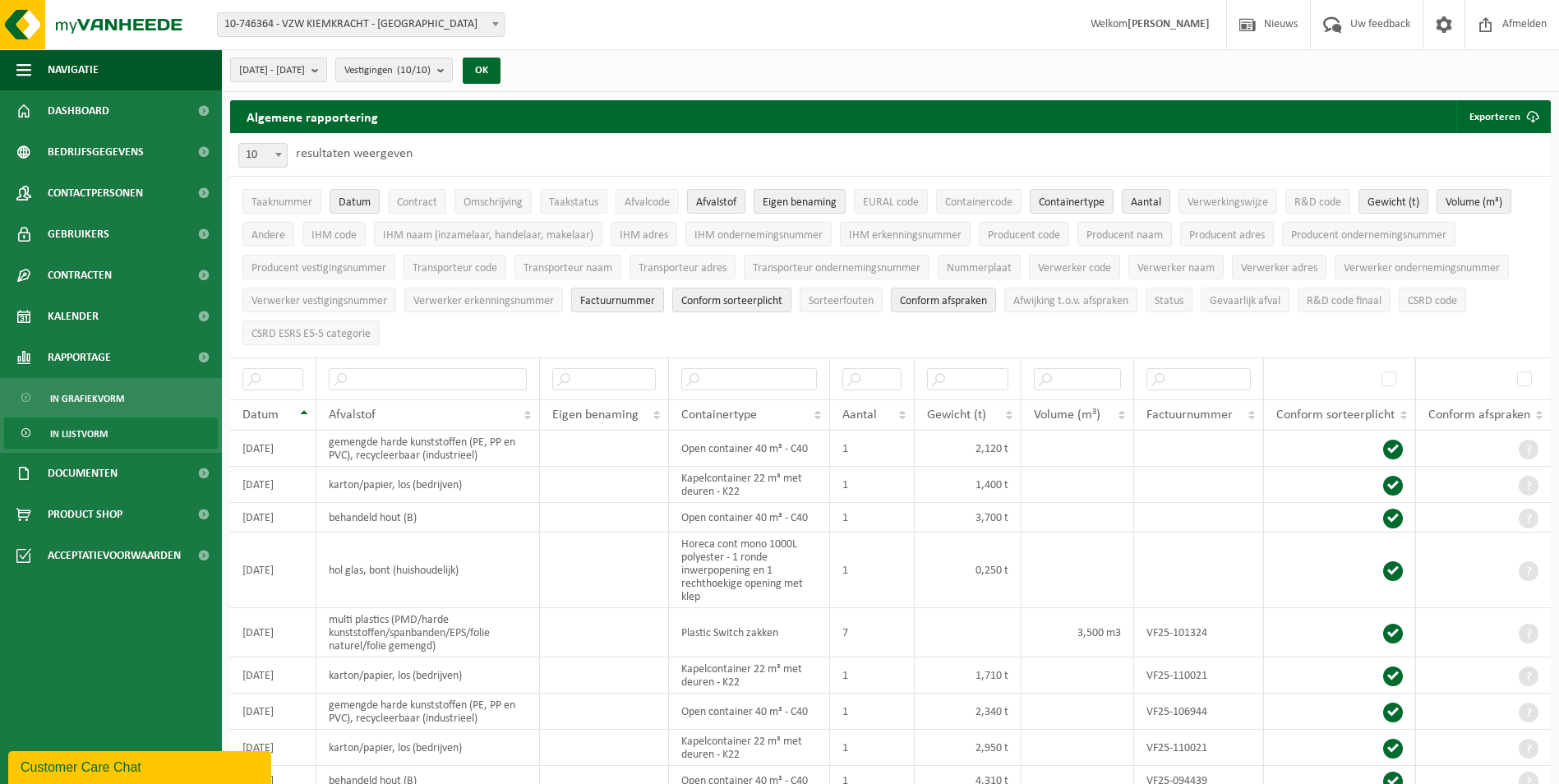
click at [800, 200] on span "Eigen benaming" at bounding box center [800, 202] width 74 height 13
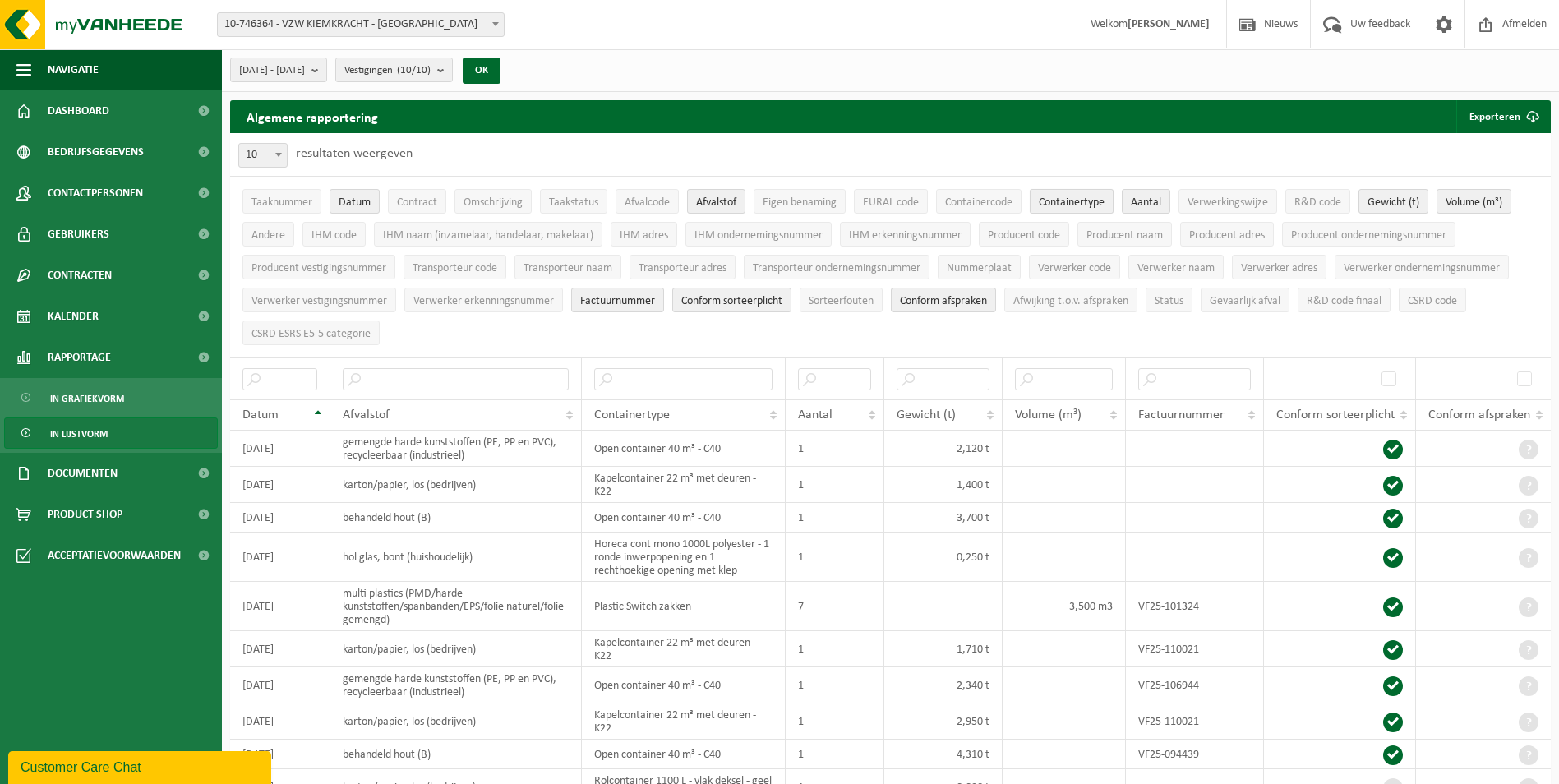
click at [1092, 198] on span "Containertype" at bounding box center [1071, 202] width 66 height 13
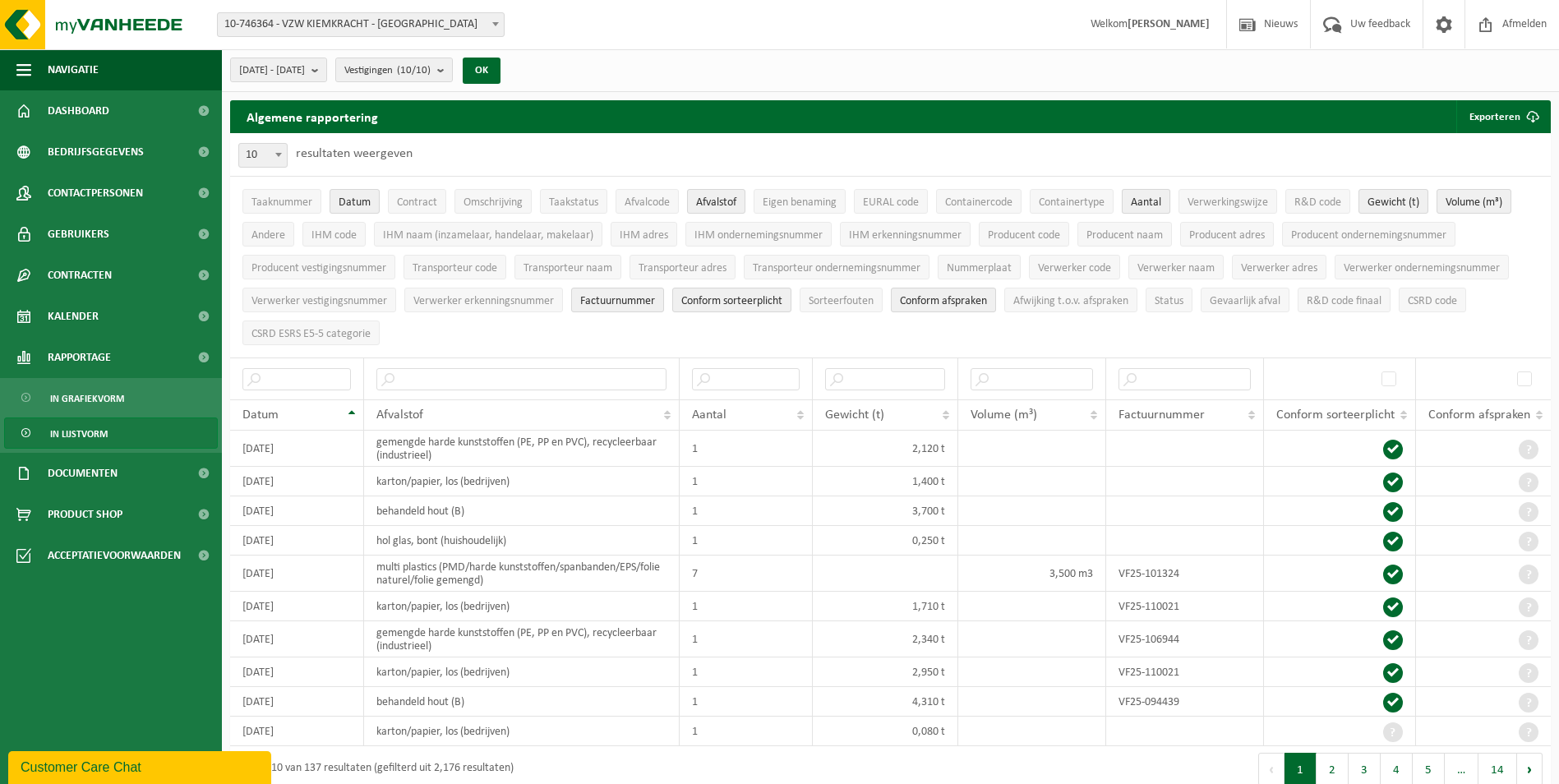
click at [1145, 203] on span "Aantal" at bounding box center [1147, 202] width 31 height 13
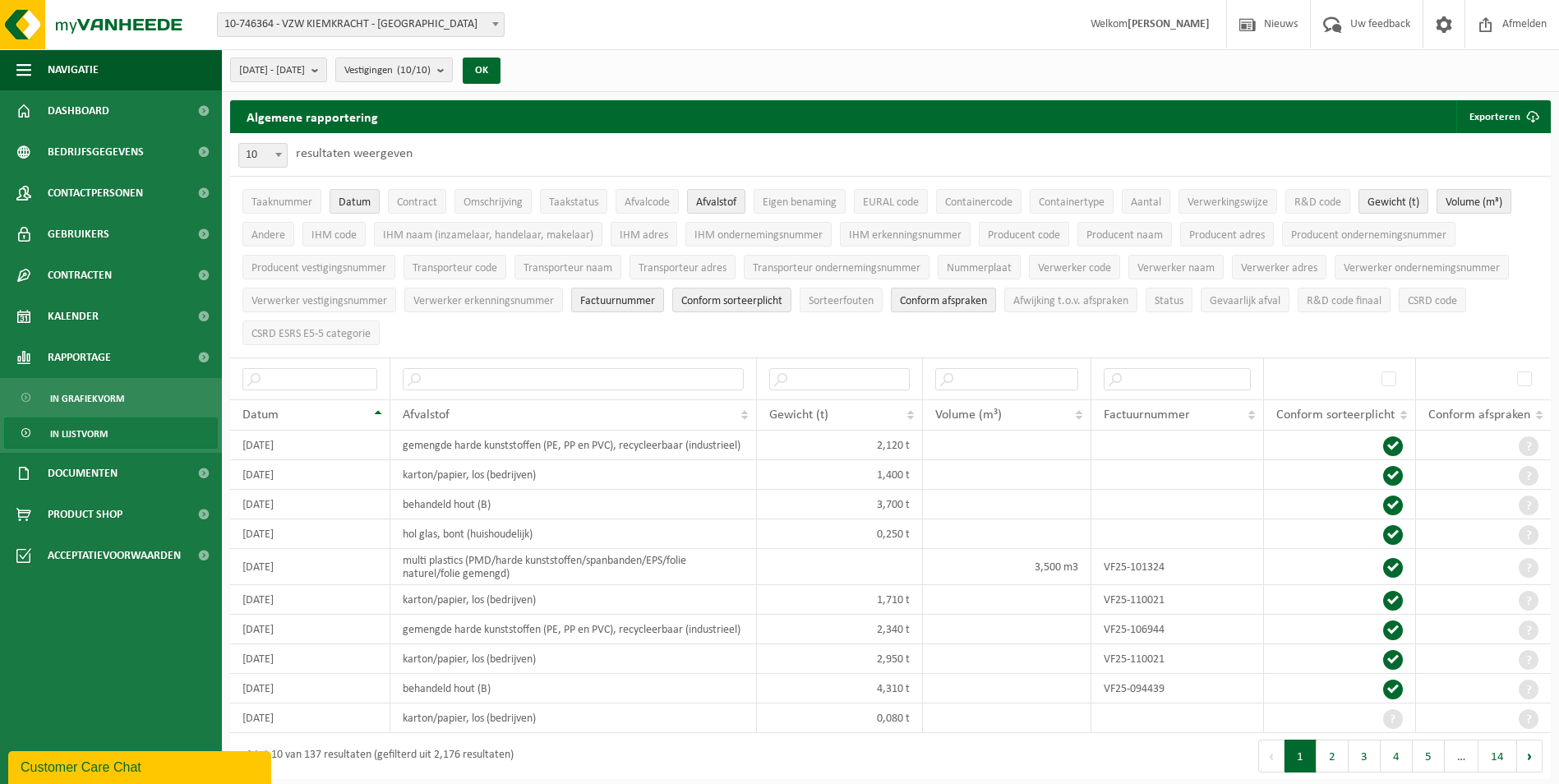
click at [1466, 203] on span "Volume (m³)" at bounding box center [1473, 202] width 57 height 13
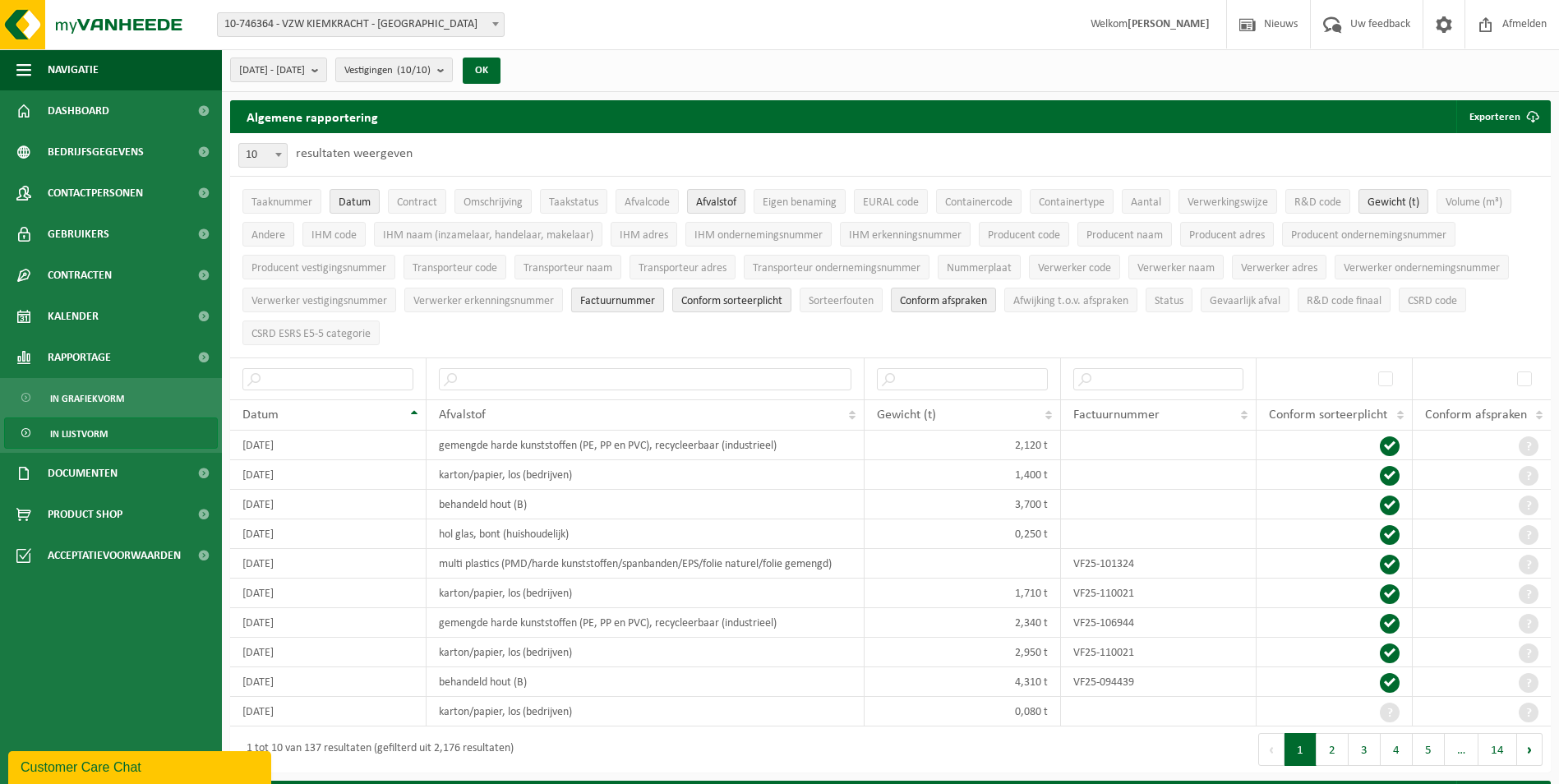
click at [630, 302] on span "Factuurnummer" at bounding box center [618, 301] width 75 height 13
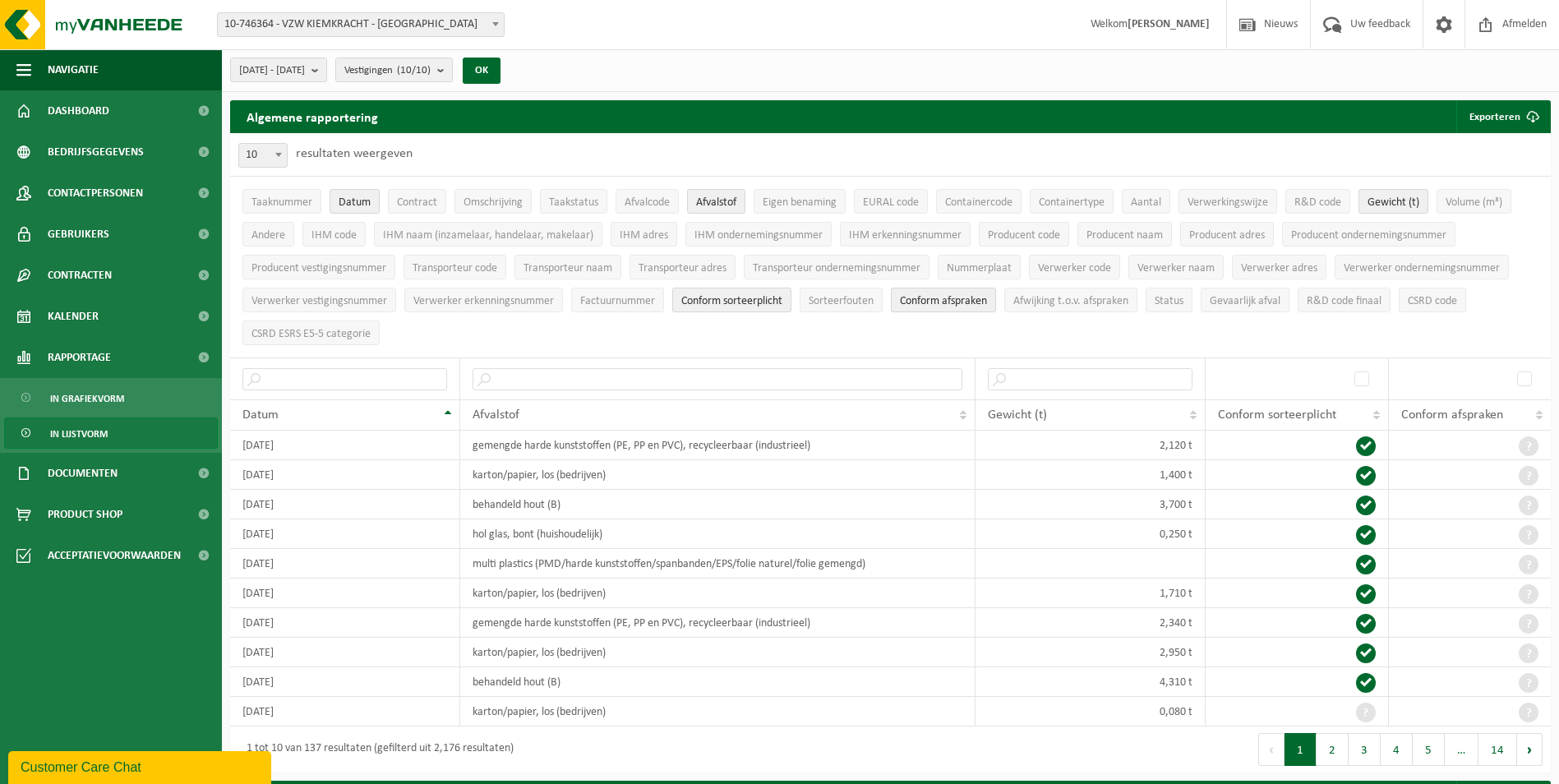
click at [746, 303] on span "Conform sorteerplicht" at bounding box center [731, 301] width 101 height 13
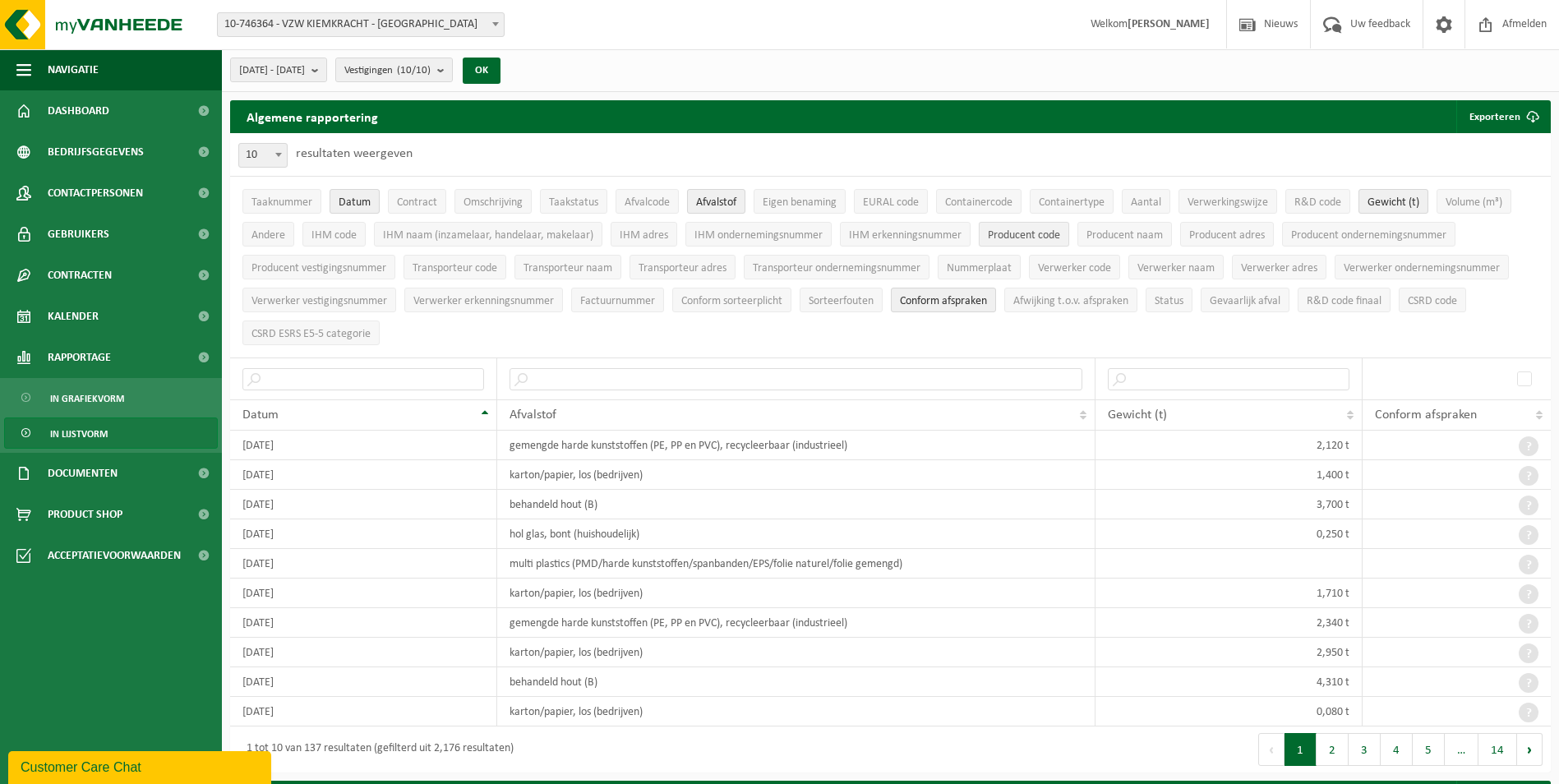
click at [1012, 237] on span "Producent code" at bounding box center [1023, 235] width 72 height 13
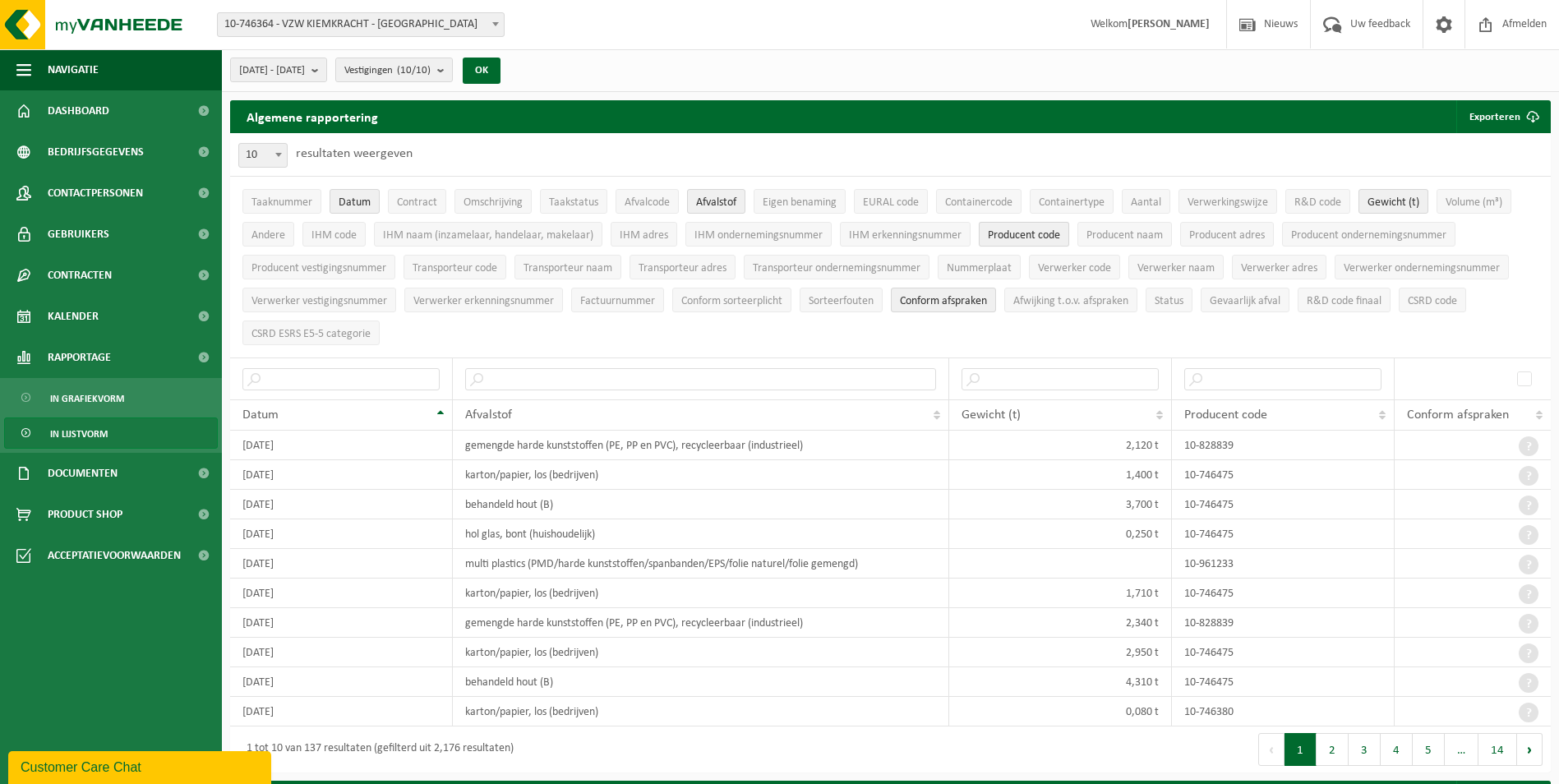
click at [1017, 233] on span "Producent code" at bounding box center [1023, 235] width 72 height 13
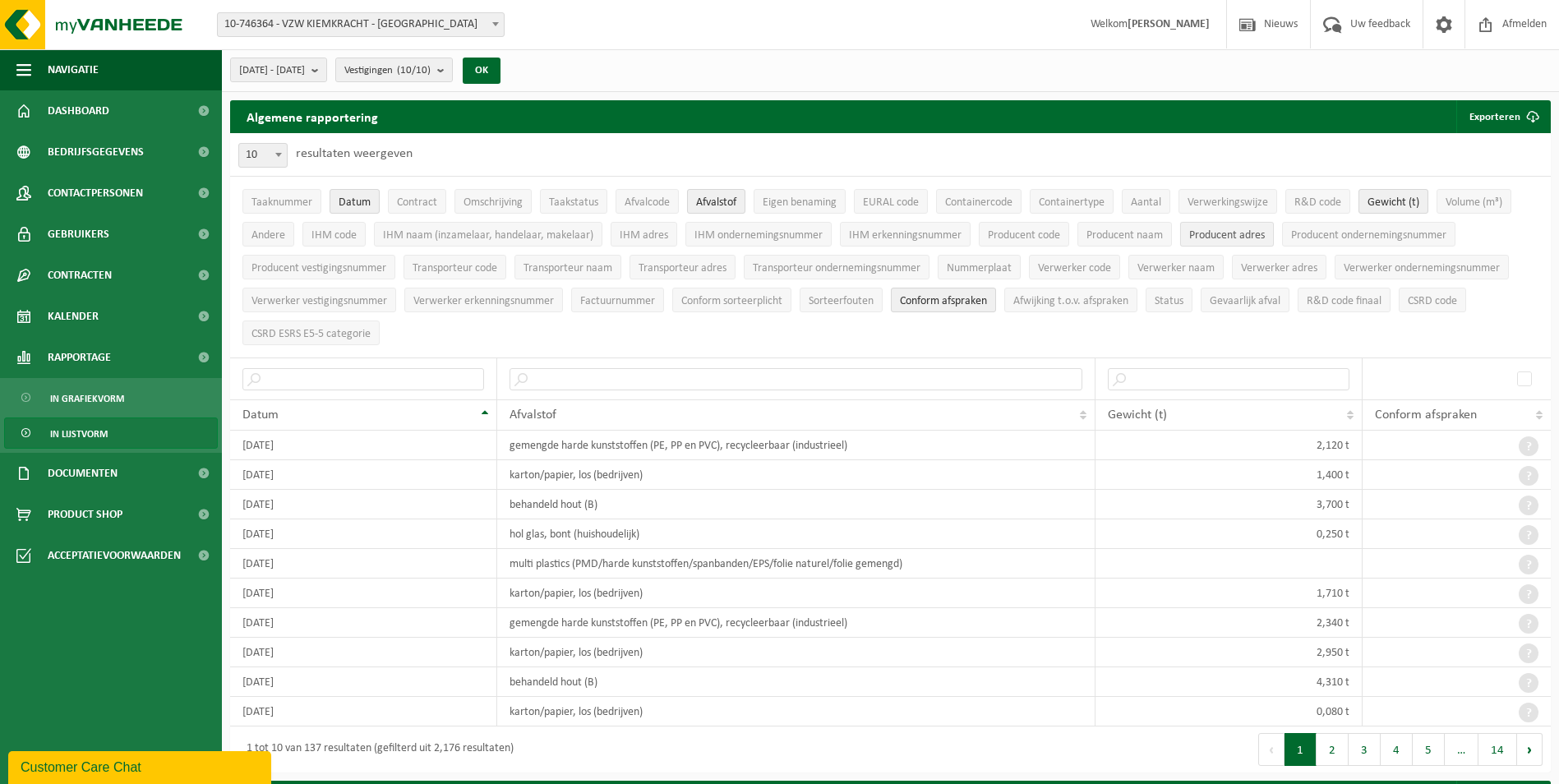
click at [1238, 232] on span "Producent adres" at bounding box center [1227, 235] width 75 height 13
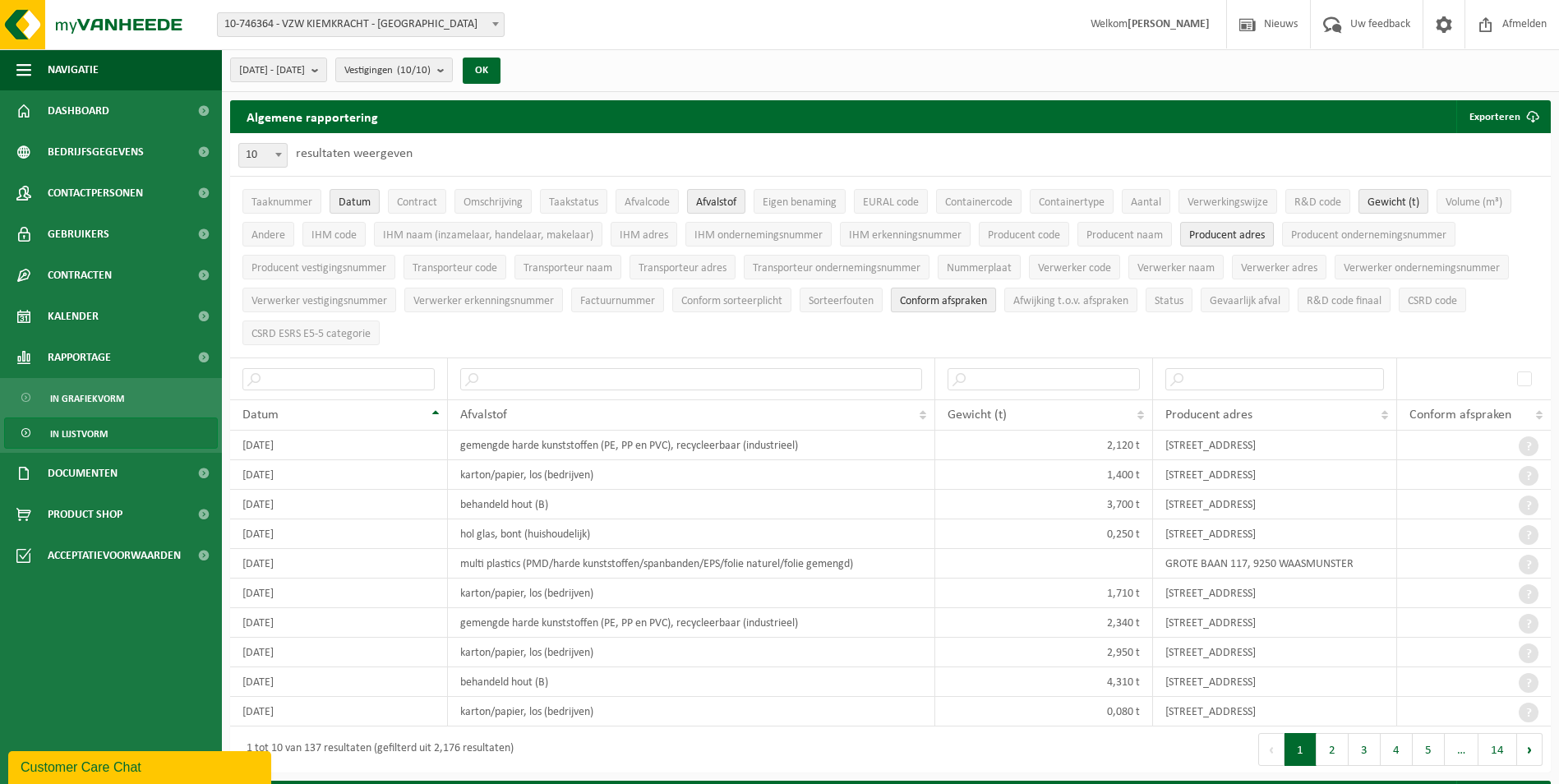
click at [969, 297] on span "Conform afspraken" at bounding box center [943, 301] width 87 height 13
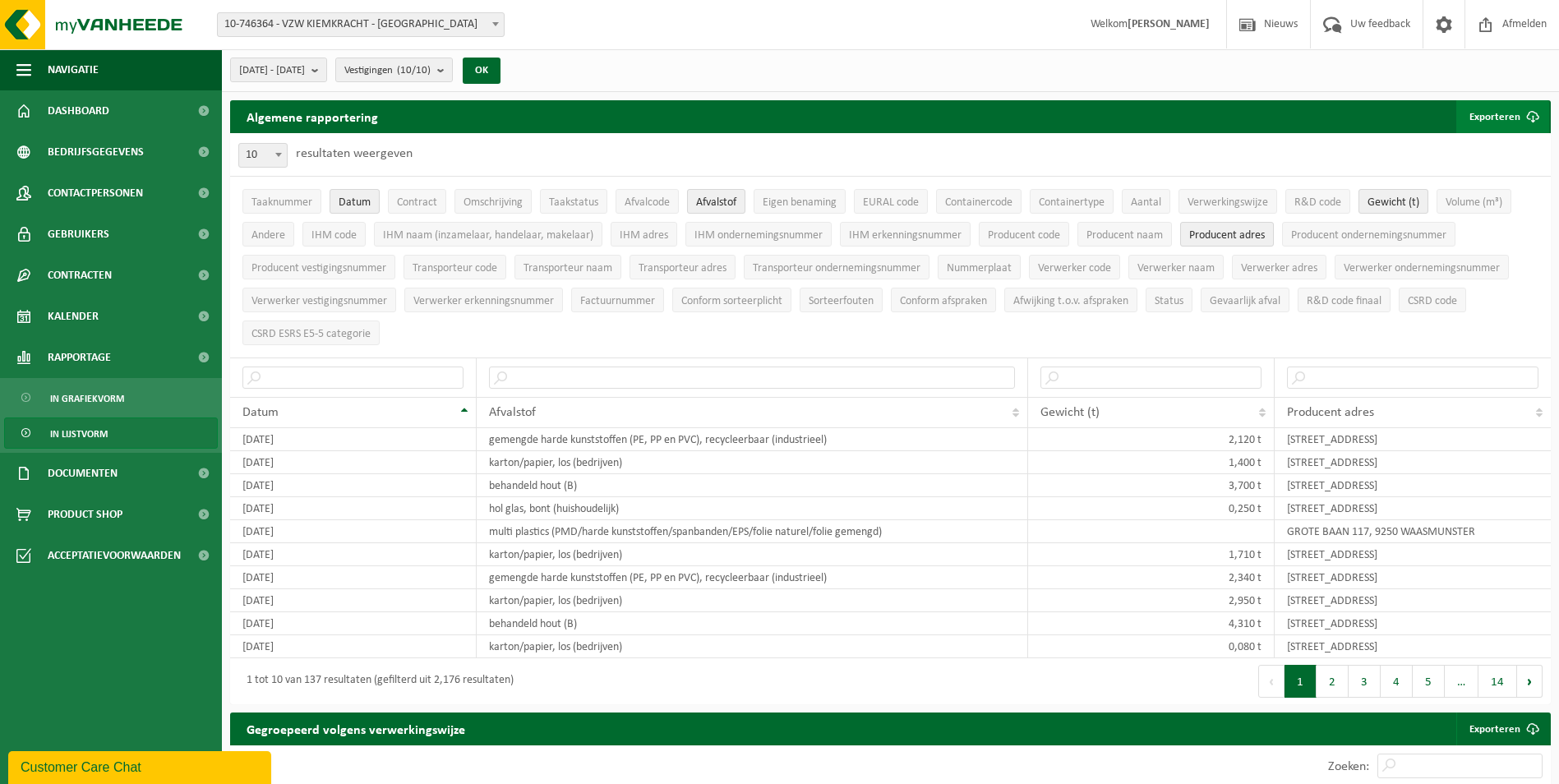
click at [1518, 114] on span "submit" at bounding box center [1533, 117] width 33 height 33
click at [1467, 149] on link "Enkel mijn selectie" at bounding box center [1474, 149] width 148 height 33
